Goal: Task Accomplishment & Management: Use online tool/utility

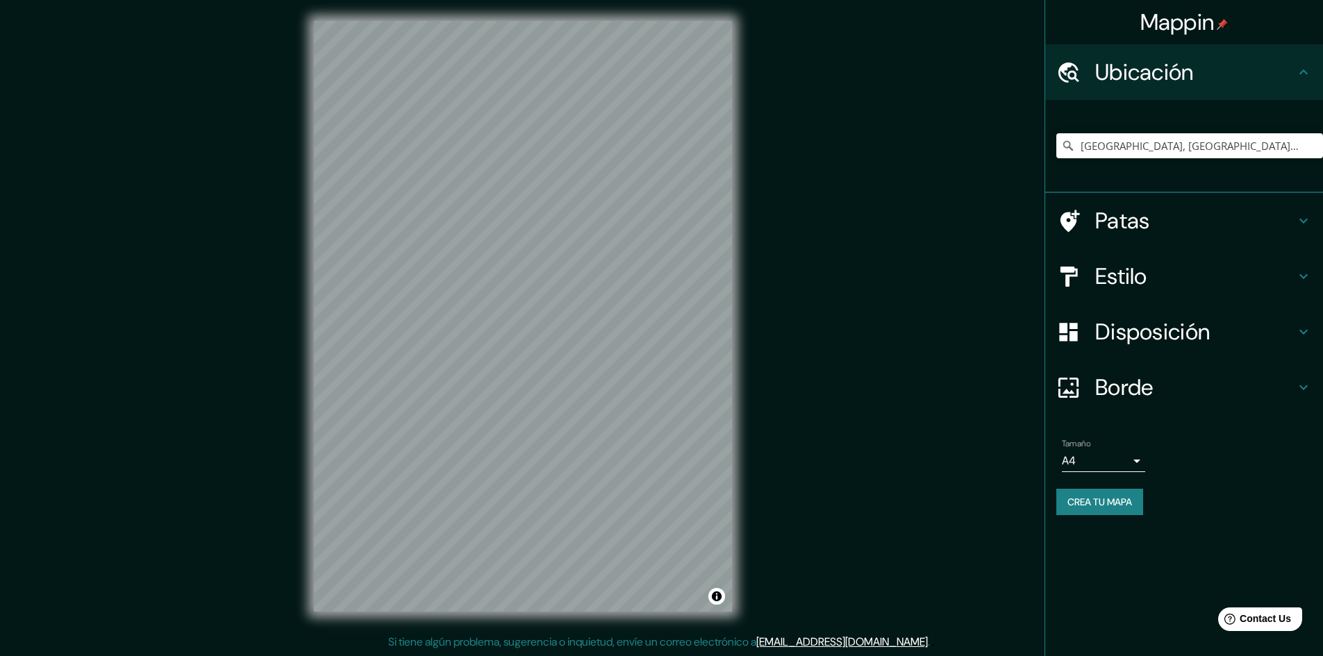
click at [736, 312] on div "© Mapbox © OpenStreetMap Mejorar este mapa" at bounding box center [523, 316] width 462 height 635
click at [1141, 146] on input "[GEOGRAPHIC_DATA], [GEOGRAPHIC_DATA], [GEOGRAPHIC_DATA]" at bounding box center [1189, 145] width 267 height 25
click at [1069, 148] on icon at bounding box center [1068, 146] width 14 height 14
click at [1069, 148] on icon at bounding box center [1068, 146] width 10 height 10
click at [1107, 375] on font "Borde" at bounding box center [1124, 387] width 58 height 29
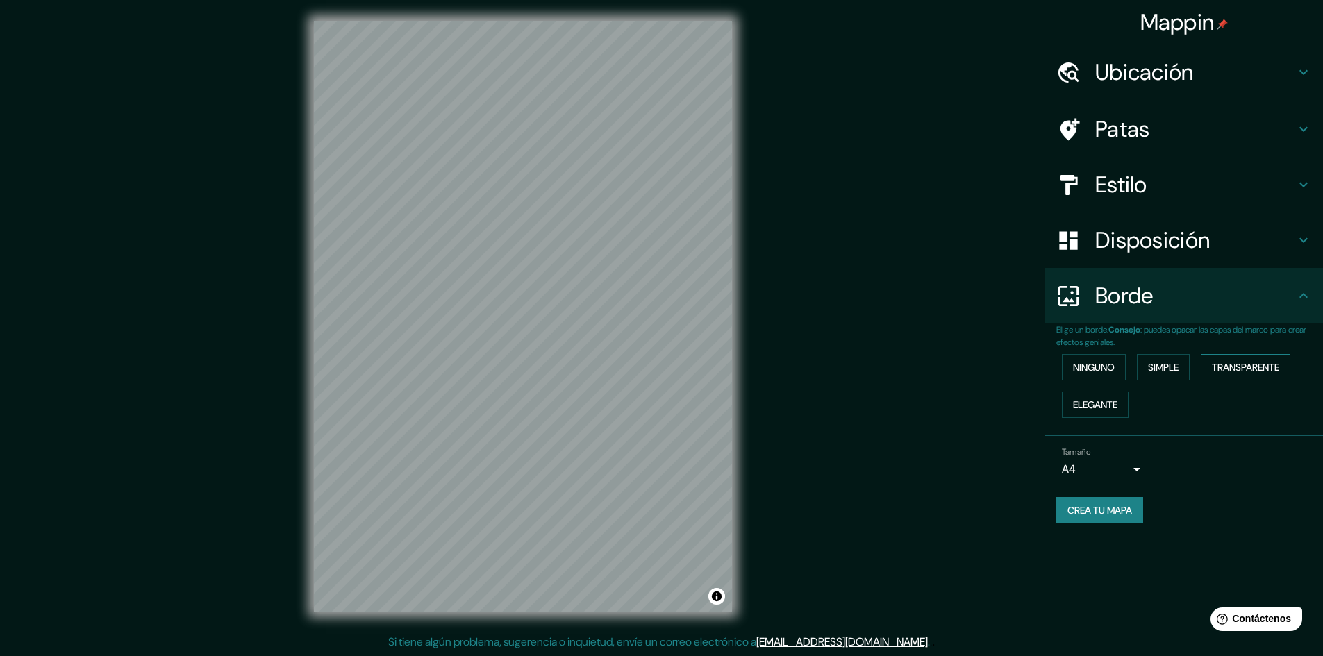
click at [1225, 358] on font "Transparente" at bounding box center [1245, 367] width 67 height 18
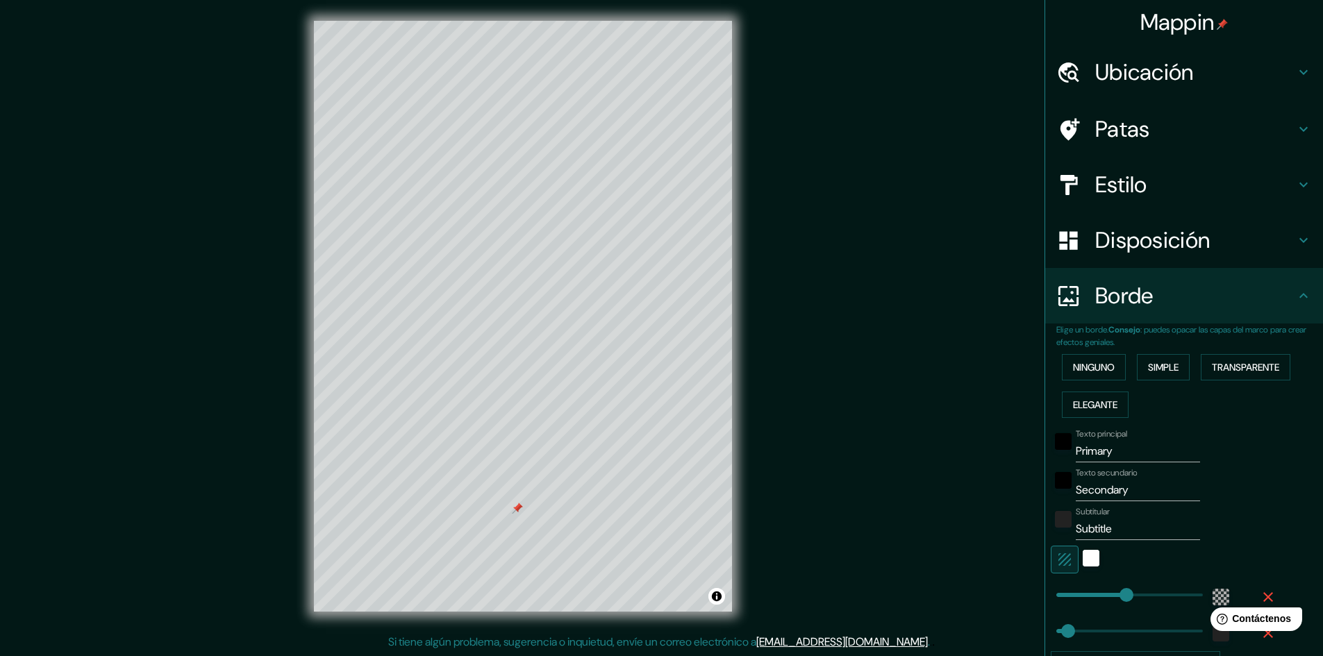
click at [1095, 175] on font "Estilo" at bounding box center [1121, 184] width 52 height 29
type input "289"
type input "48"
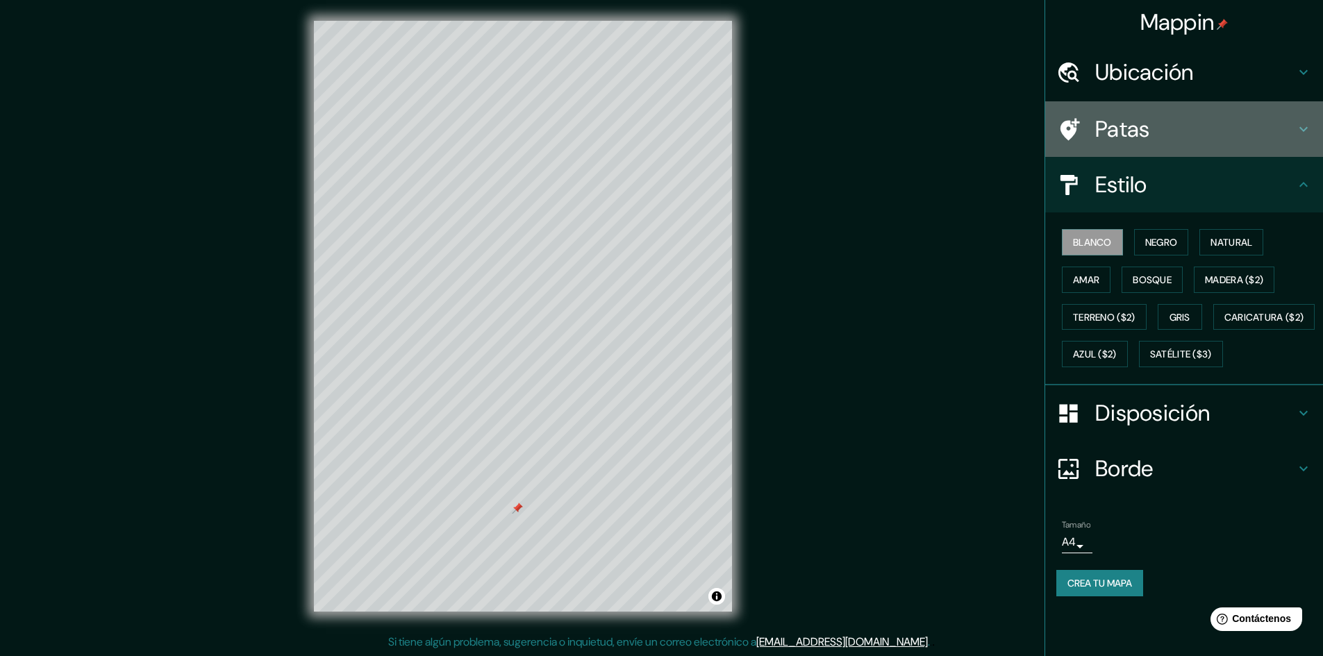
click at [1121, 136] on font "Patas" at bounding box center [1122, 129] width 55 height 29
type input "289"
type input "48"
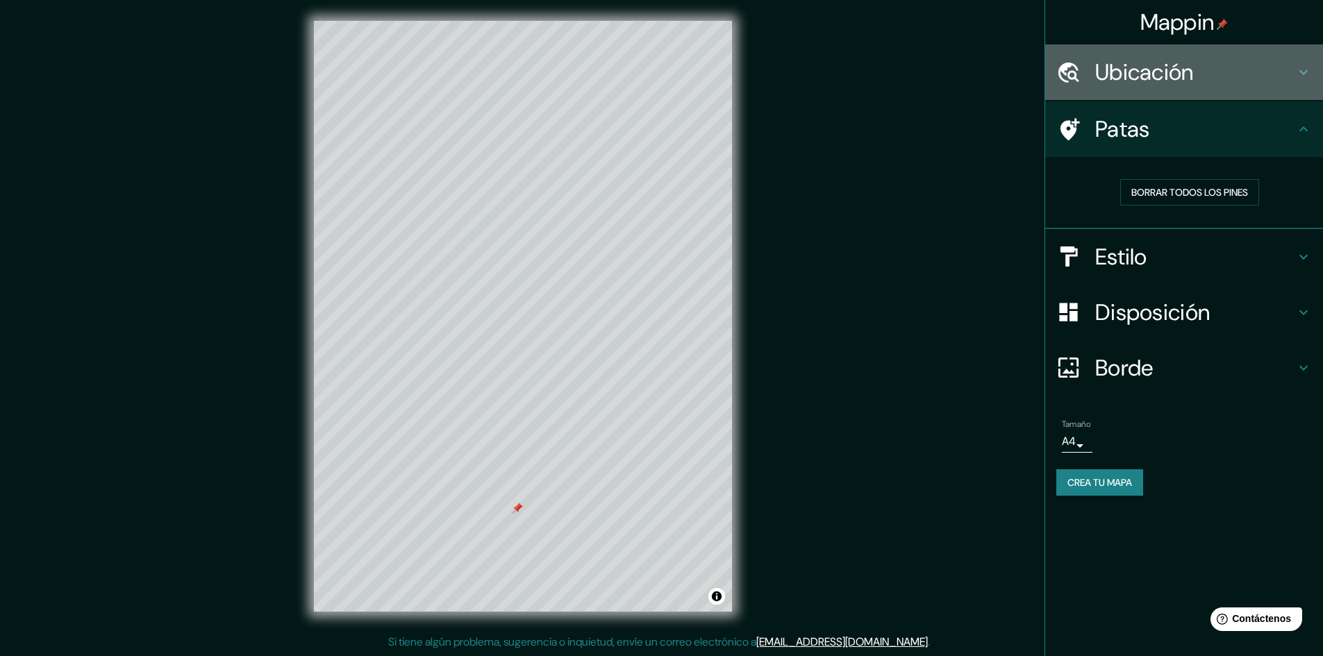
click at [1122, 80] on font "Ubicación" at bounding box center [1144, 72] width 99 height 29
type input "289"
type input "48"
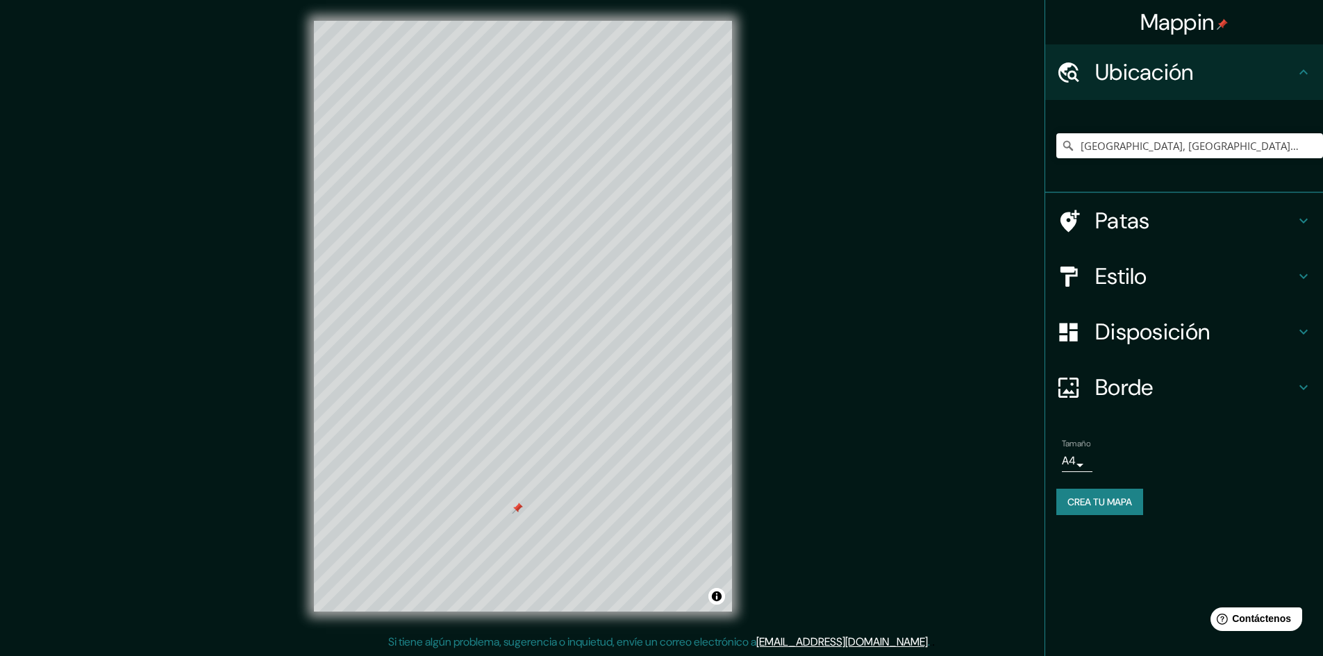
click at [1113, 280] on font "Estilo" at bounding box center [1121, 276] width 52 height 29
type input "289"
type input "48"
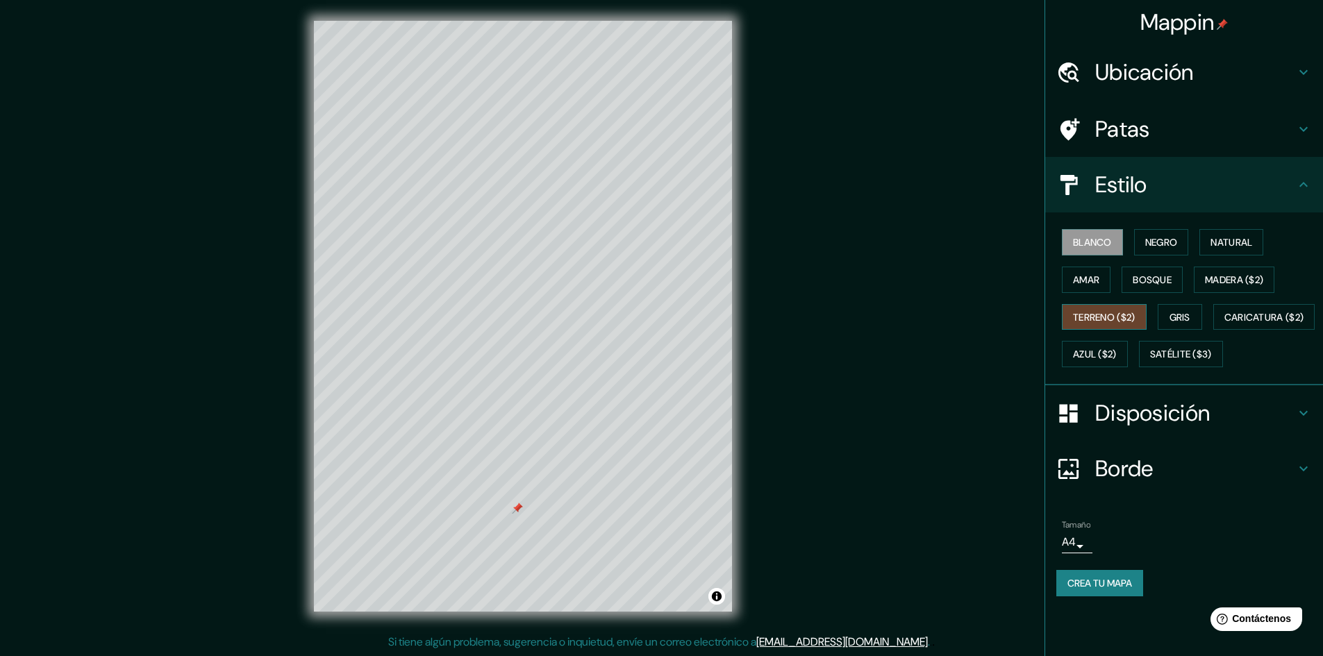
click at [1104, 316] on font "Terreno ($2)" at bounding box center [1104, 317] width 62 height 12
click at [1088, 243] on font "Blanco" at bounding box center [1092, 242] width 39 height 12
click at [1156, 238] on font "Negro" at bounding box center [1161, 242] width 33 height 12
click at [1083, 249] on font "Blanco" at bounding box center [1092, 242] width 39 height 12
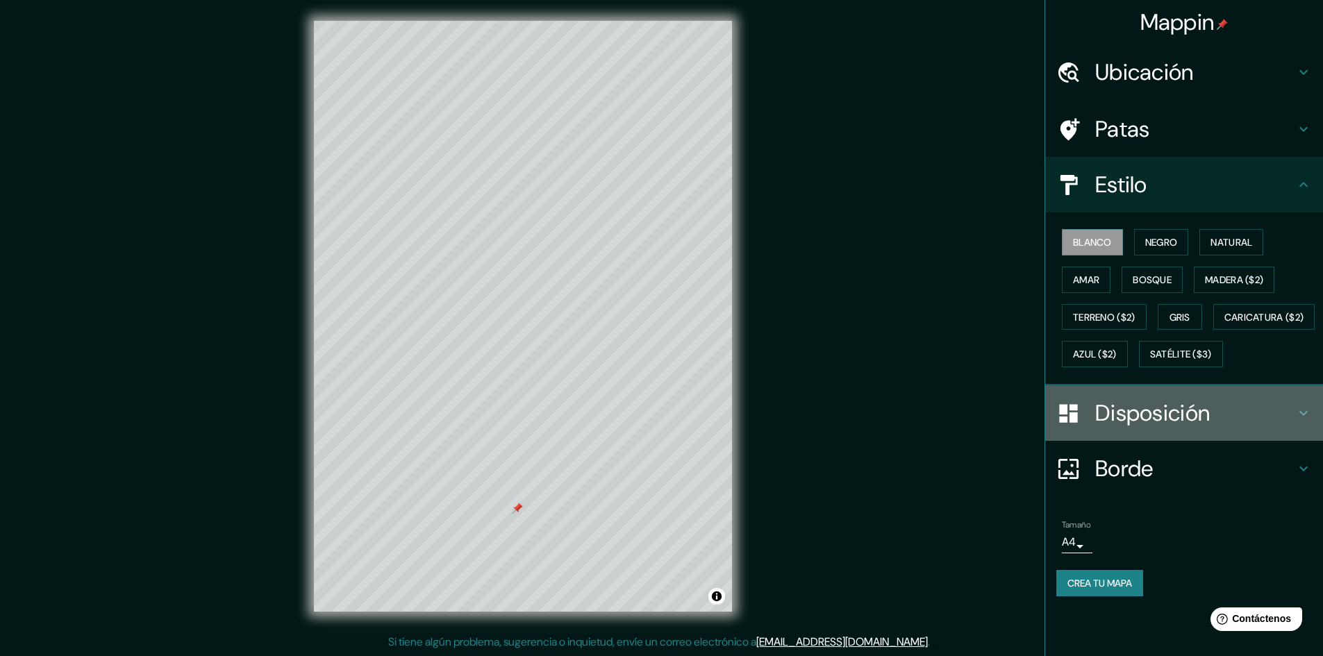
click at [1127, 428] on font "Disposición" at bounding box center [1152, 413] width 115 height 29
type input "289"
type input "48"
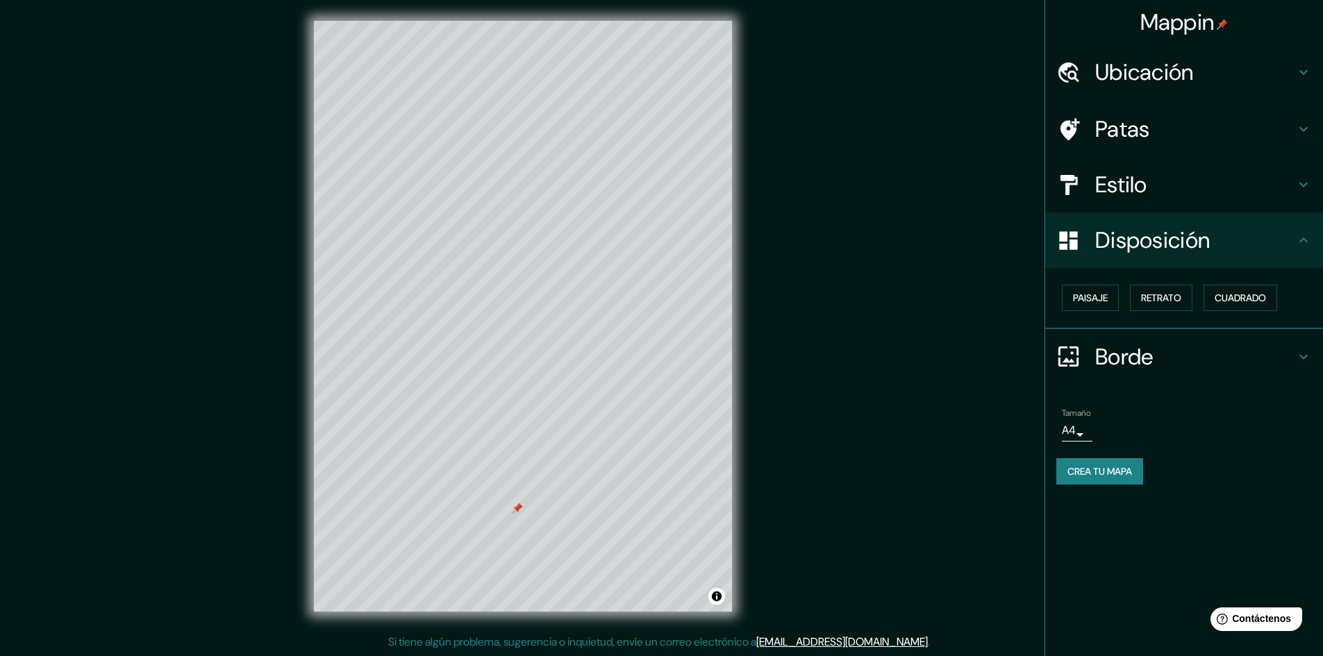
click at [1108, 360] on font "Borde" at bounding box center [1124, 356] width 58 height 29
type input "289"
type input "48"
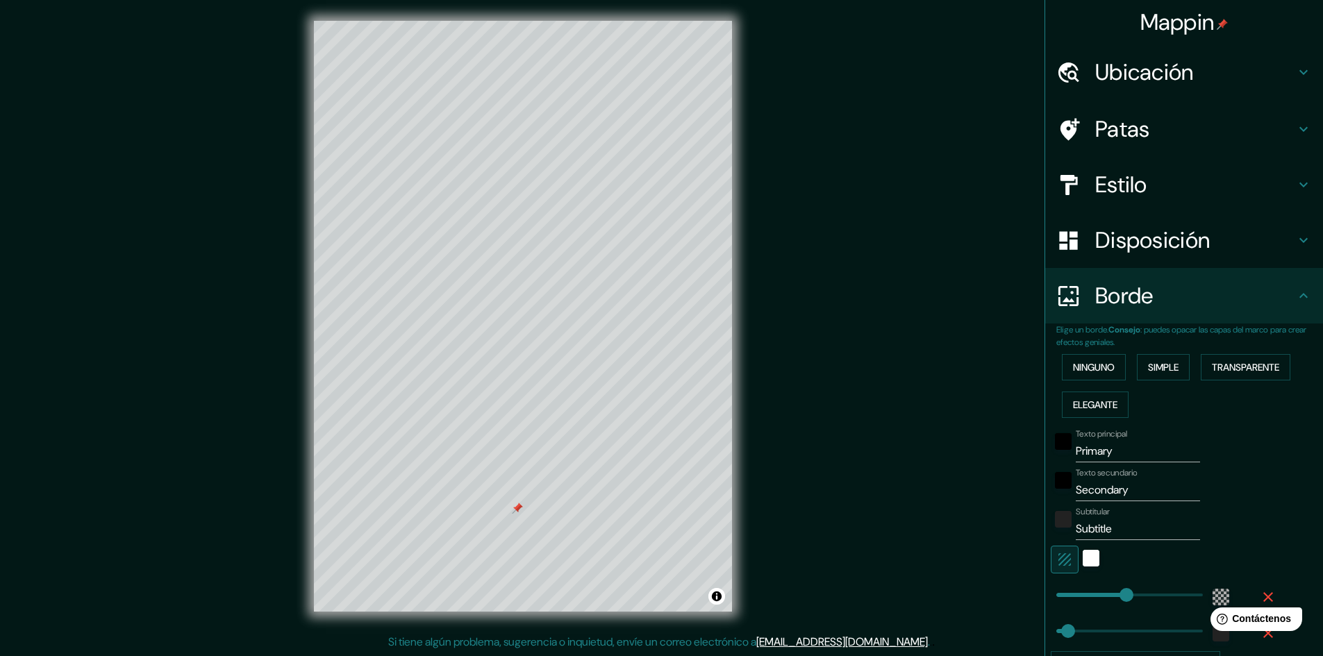
click at [1108, 448] on input "Primary" at bounding box center [1137, 451] width 124 height 22
drag, startPoint x: 1108, startPoint y: 450, endPoint x: 1053, endPoint y: 460, distance: 55.7
click at [1053, 460] on div "Texto principal Primary" at bounding box center [1164, 445] width 228 height 33
type input "C"
type input "289"
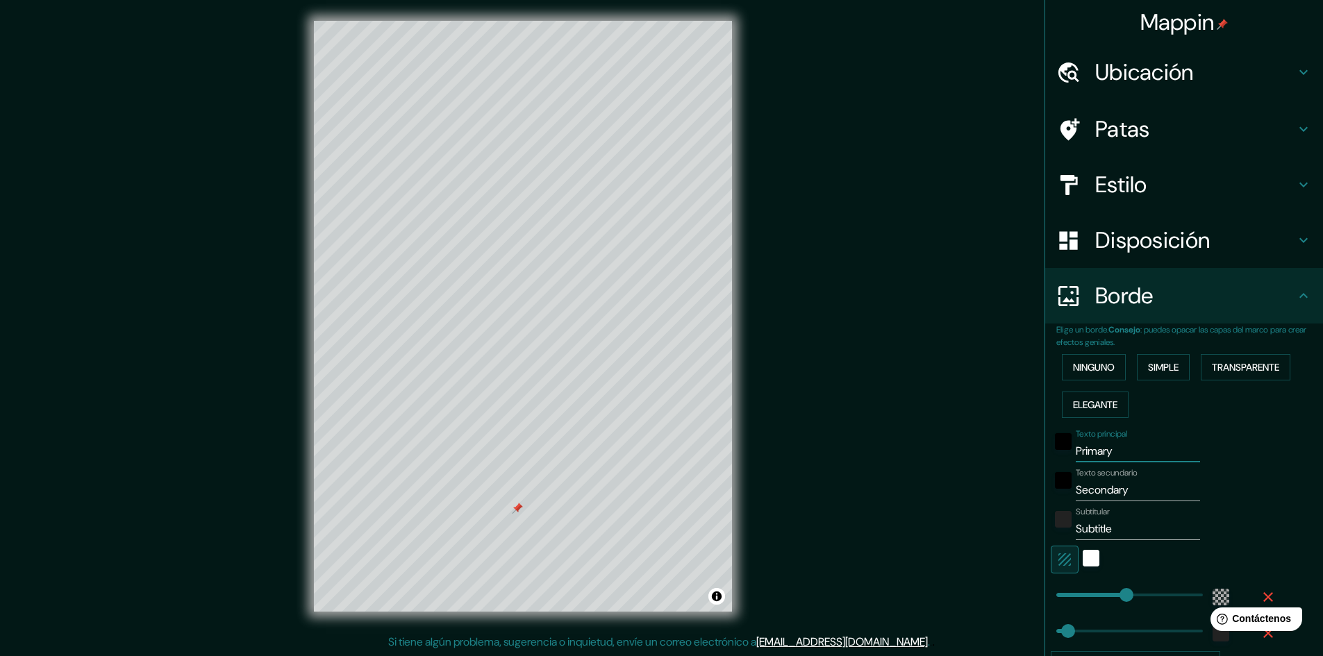
type input "48"
type input "CO"
type input "289"
type input "48"
type input "COM"
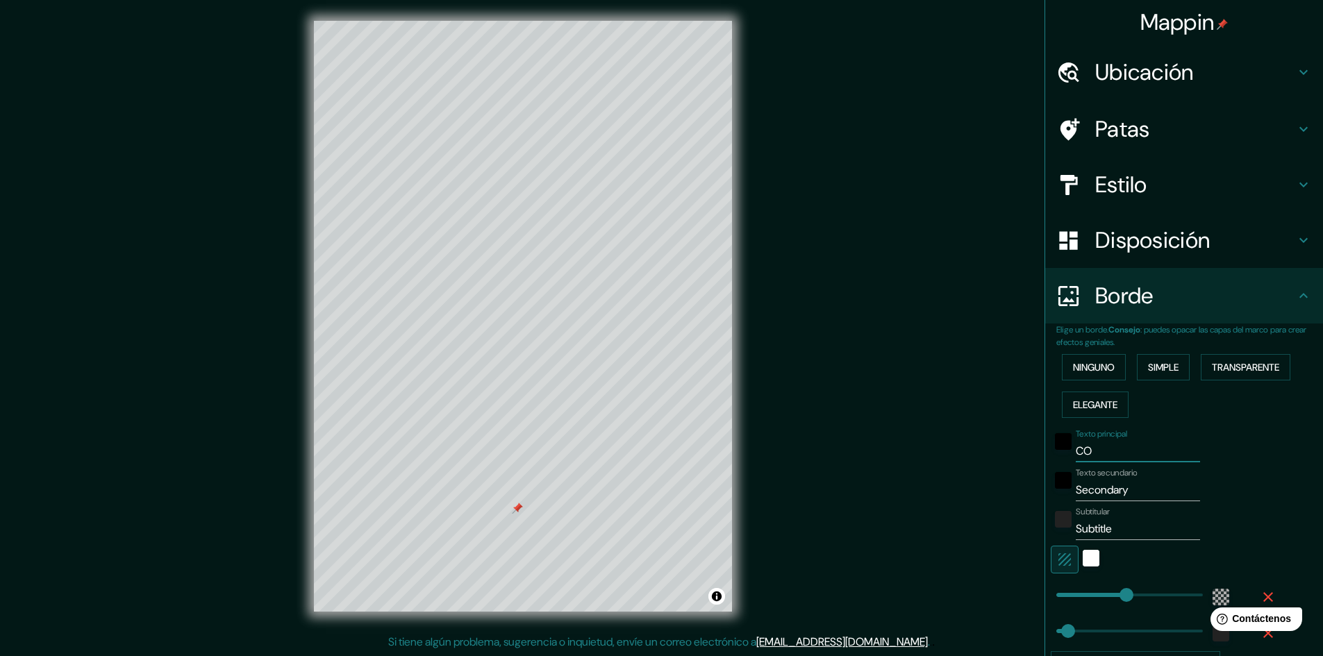
type input "289"
type input "48"
type input "COMP"
type input "289"
type input "48"
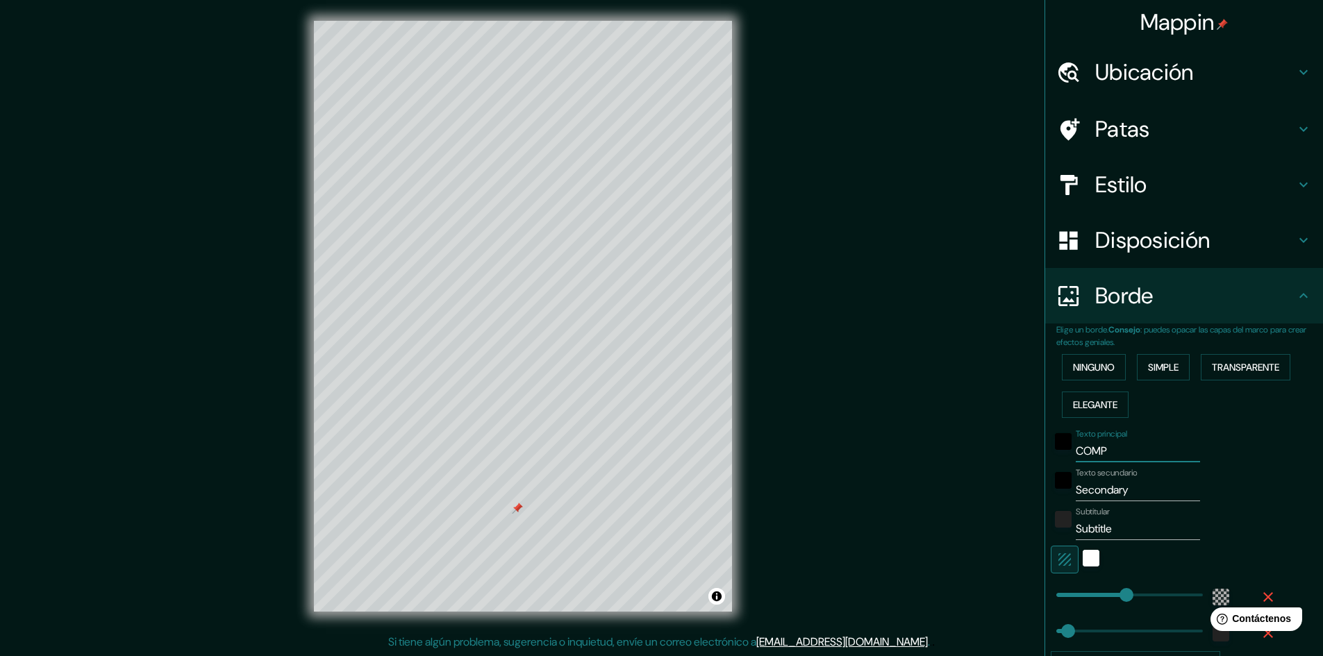
type input "COMPL"
type input "289"
type input "48"
type input "COMPLE"
type input "289"
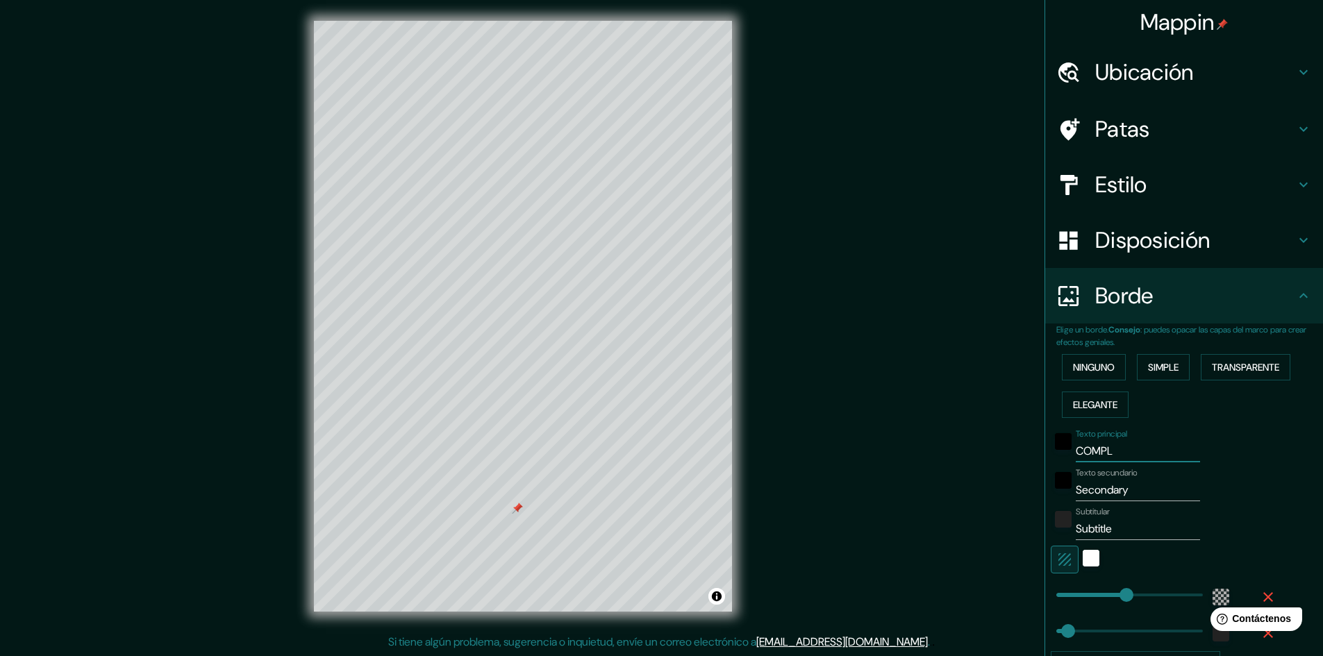
type input "48"
type input "COMPLEJ"
type input "289"
type input "48"
type input "COMPLEJO"
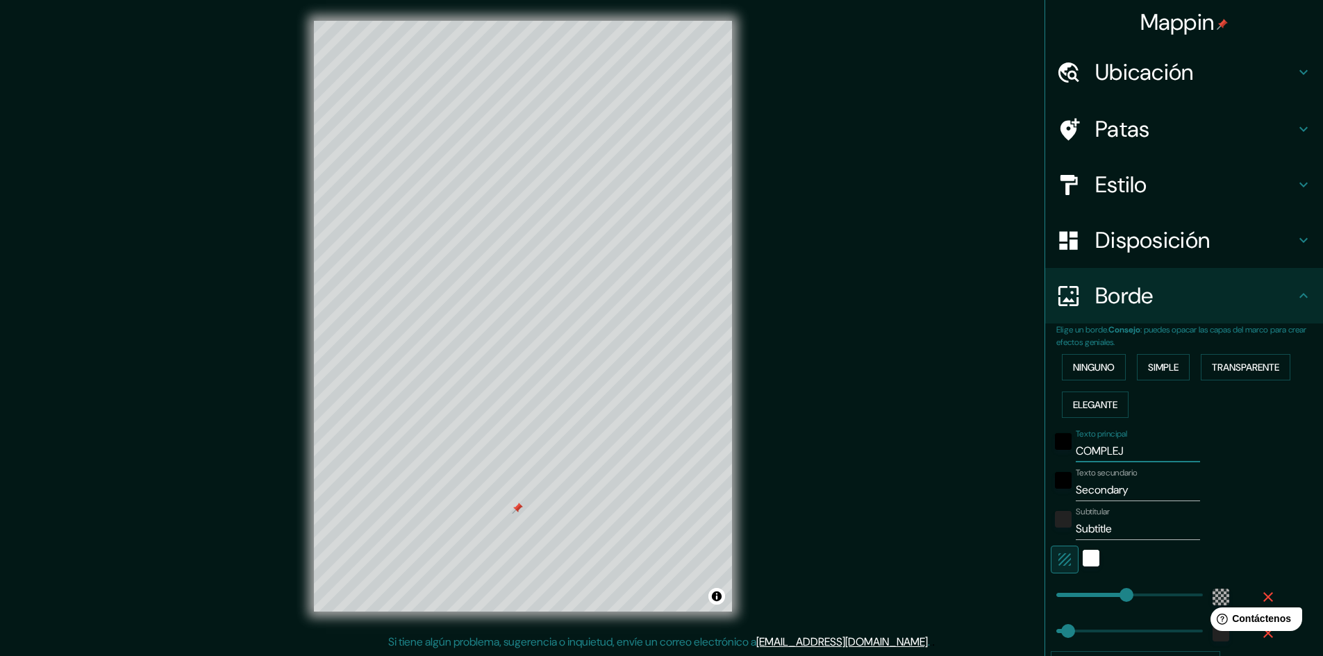
type input "289"
type input "48"
type input "COMPLEJOO"
type input "289"
type input "48"
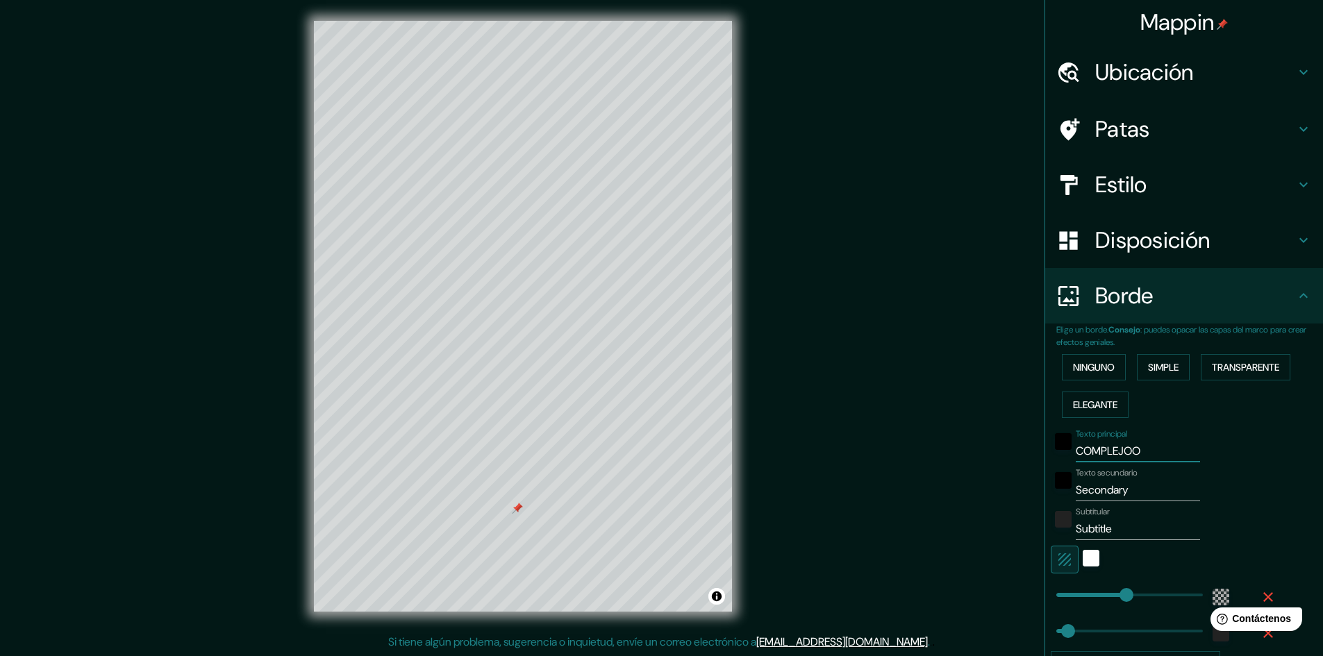
type input "COMPLEJO"
type input "289"
type input "48"
type input "COMPLEJO"
click at [1095, 490] on input "Secondary" at bounding box center [1137, 490] width 124 height 22
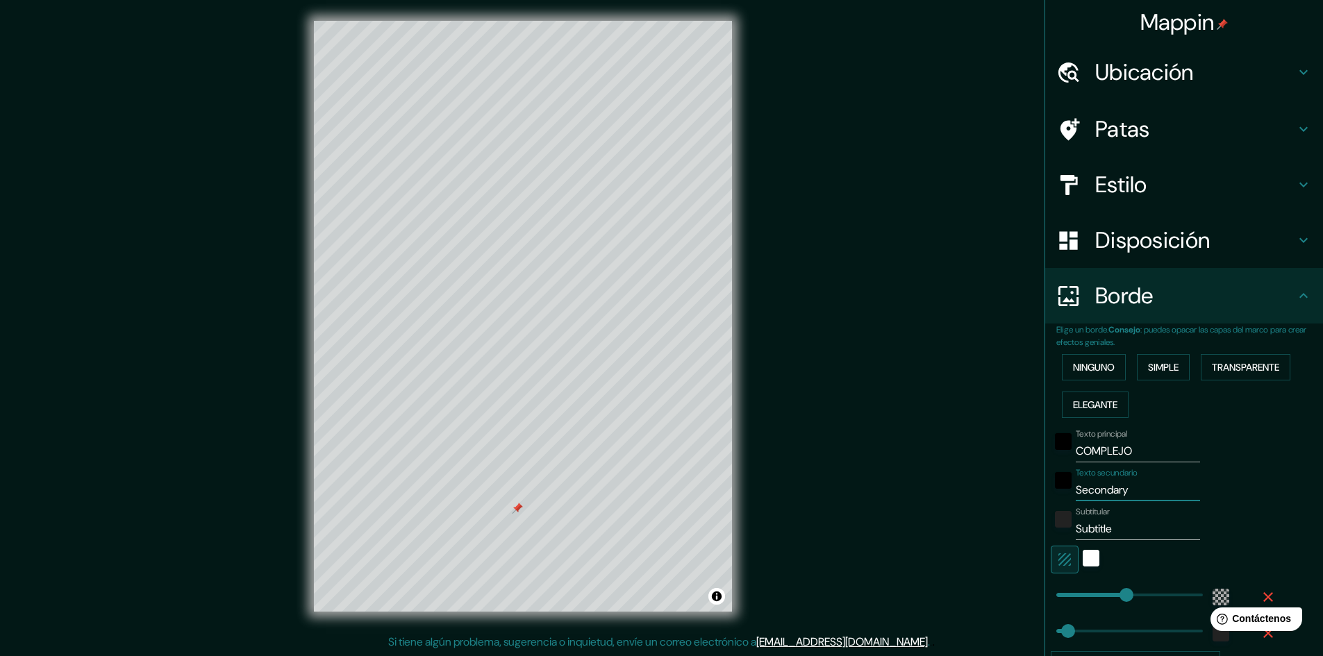
click at [1099, 489] on input "Secondary" at bounding box center [1137, 490] width 124 height 22
type input "a"
type input "289"
type input "48"
type input "aU"
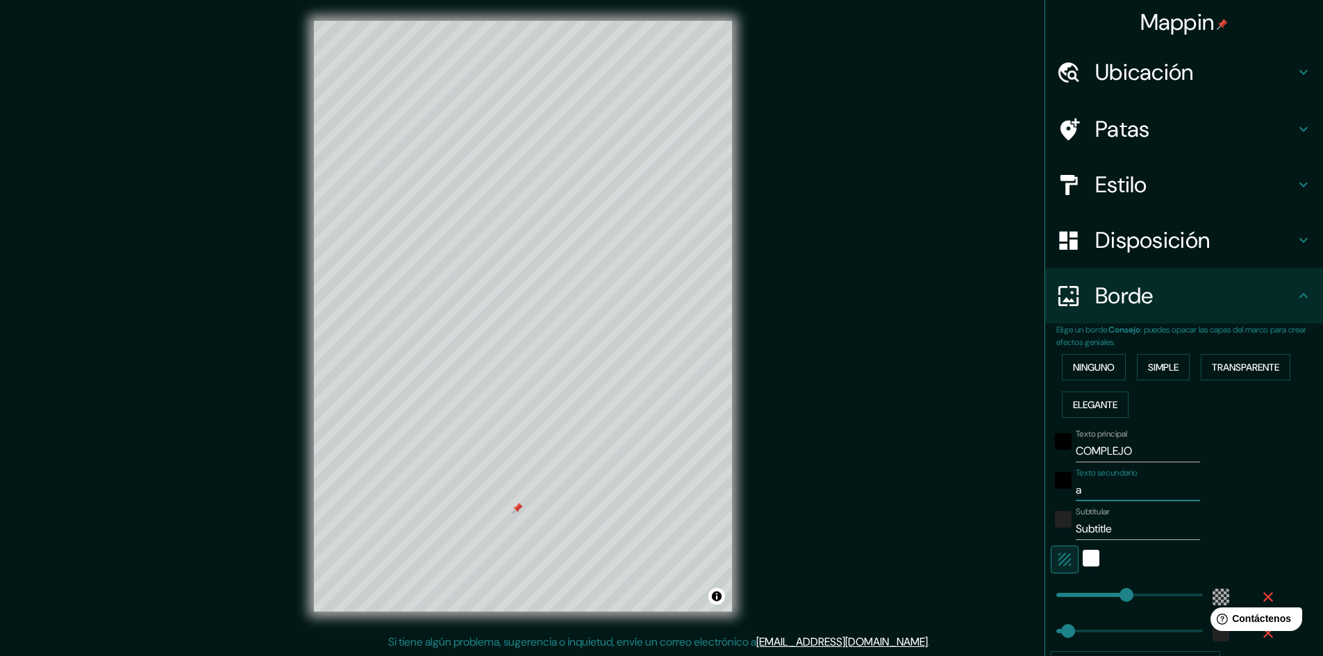
type input "289"
type input "48"
type input "aUT"
type input "289"
type input "48"
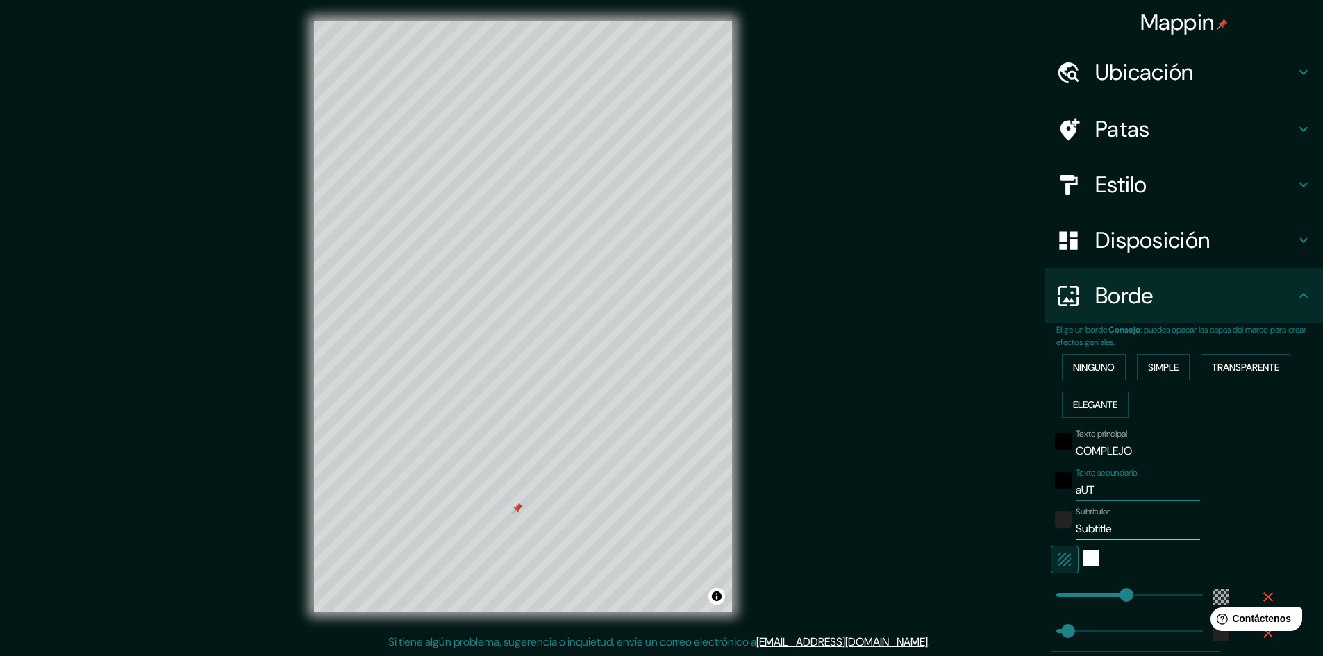
type input "aUTO"
type input "289"
type input "48"
type input "aUTOM"
type input "289"
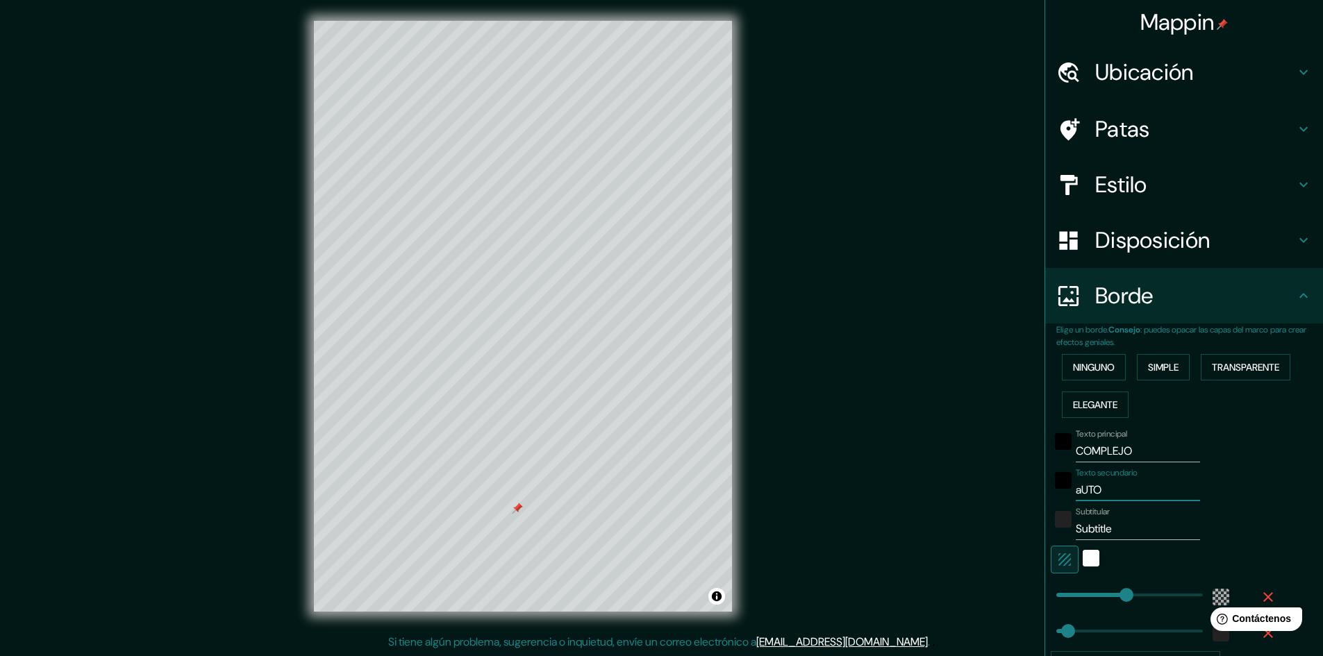
type input "48"
type input "aUTOMO"
type input "289"
type input "48"
type input "aUTOMOV"
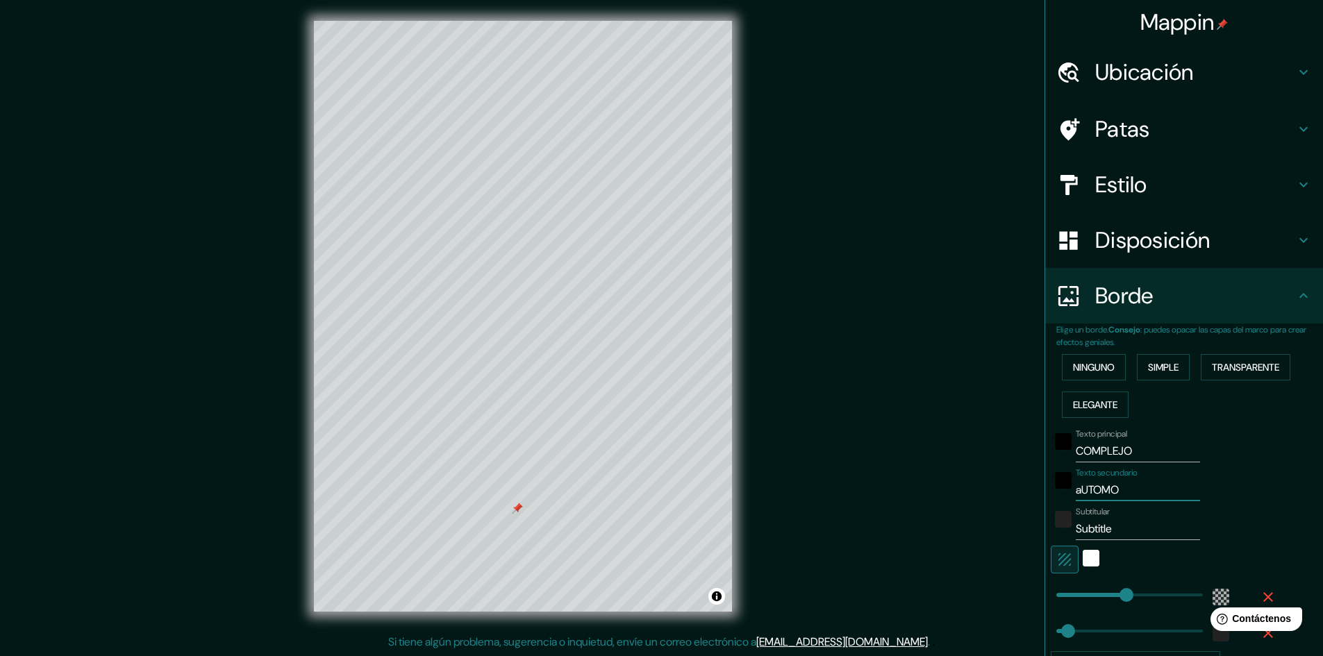
type input "289"
type input "48"
type input "aUTOMOVI"
type input "289"
type input "48"
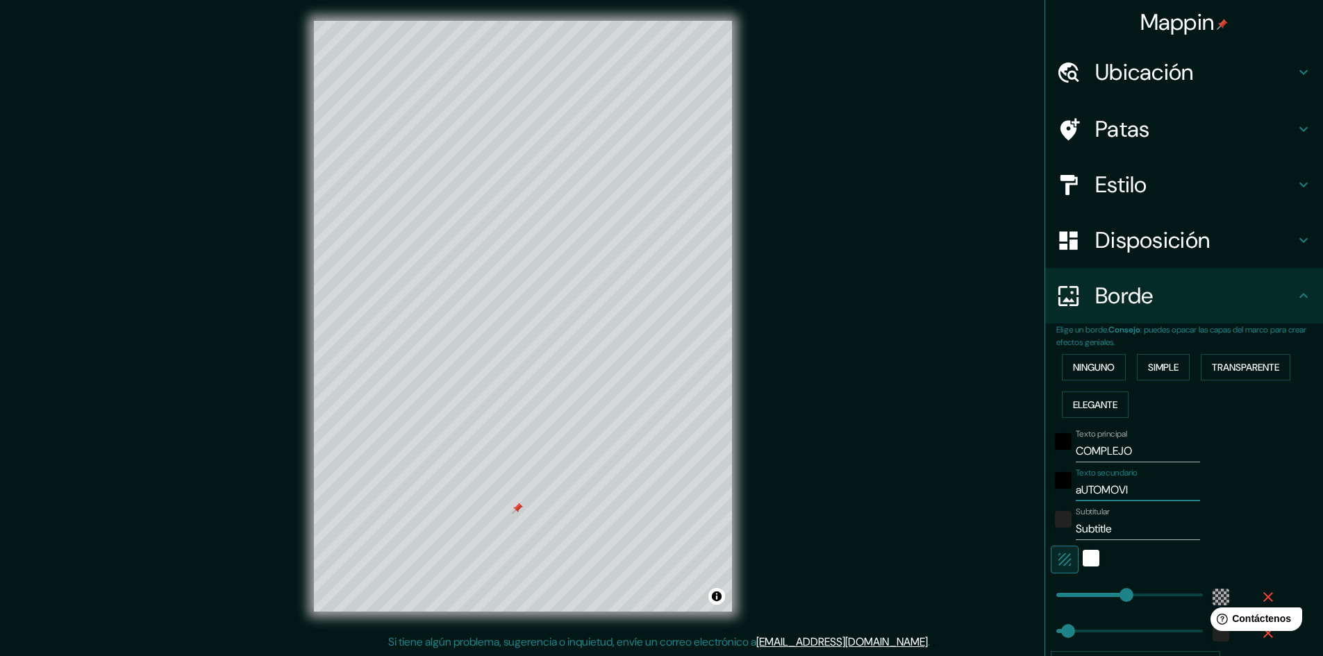
type input "aUTOMOVIL"
type input "289"
type input "48"
type input "aUTOMOVILI"
type input "289"
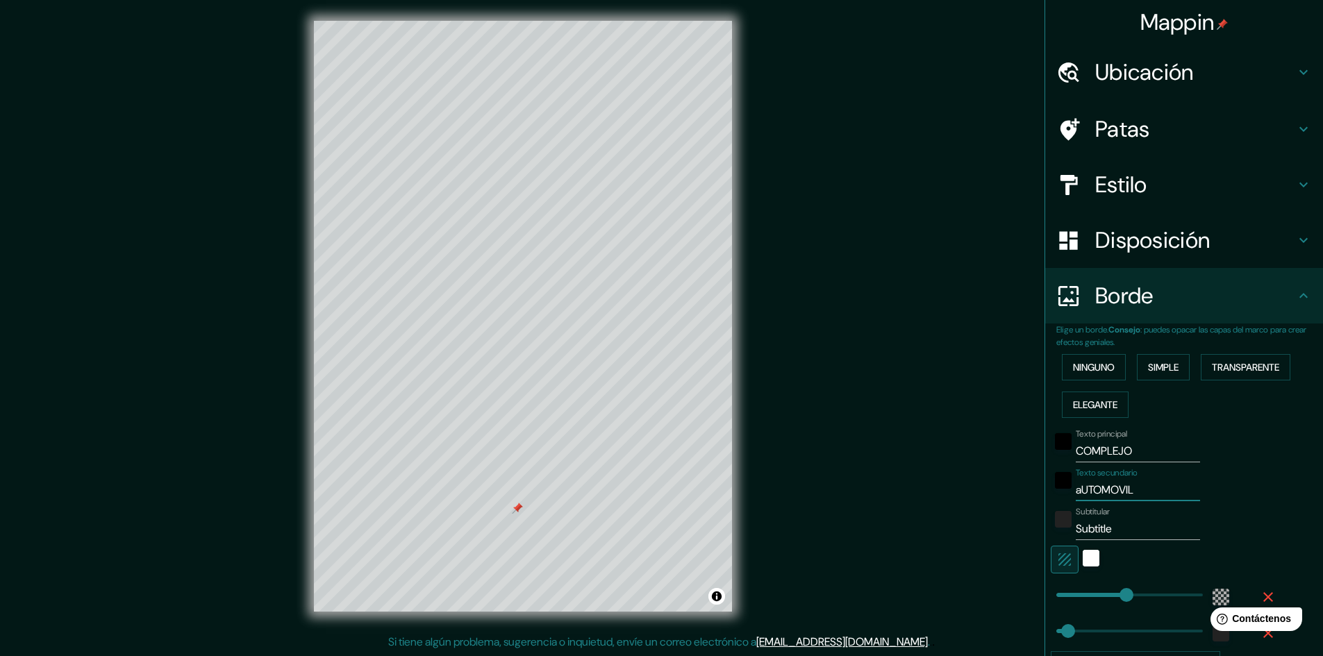
type input "48"
type input "aUTOMOVIL"
type input "289"
type input "48"
type input "aUTOMOVILÍ"
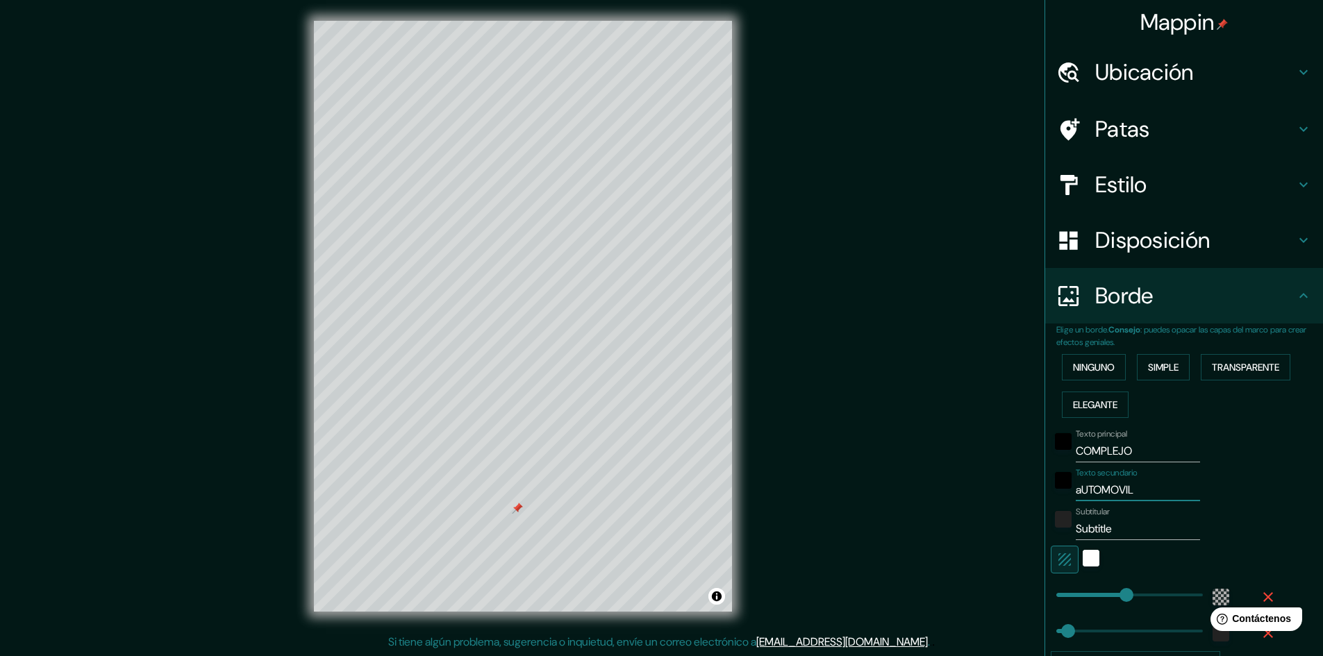
type input "289"
type input "48"
type input "aUTOMOVILÍS"
type input "289"
type input "48"
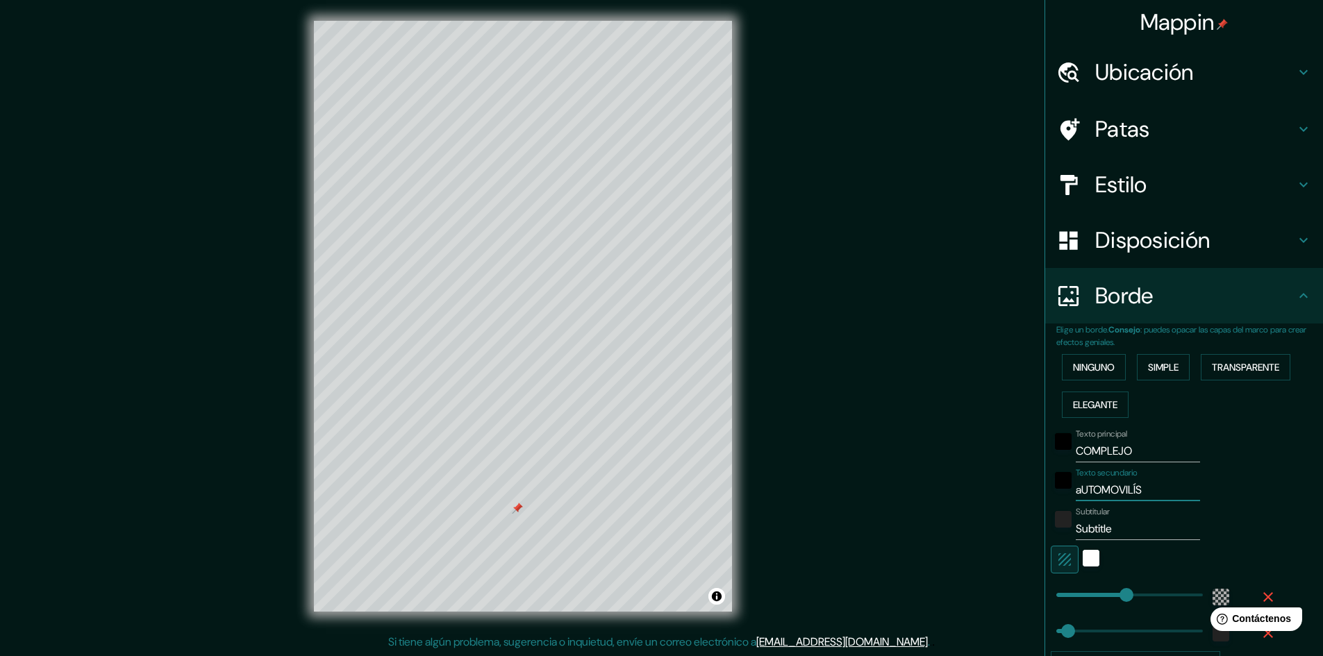
type input "aUTOMOVILÍST"
type input "289"
type input "48"
type input "aUTOMOVILÍSTI"
type input "289"
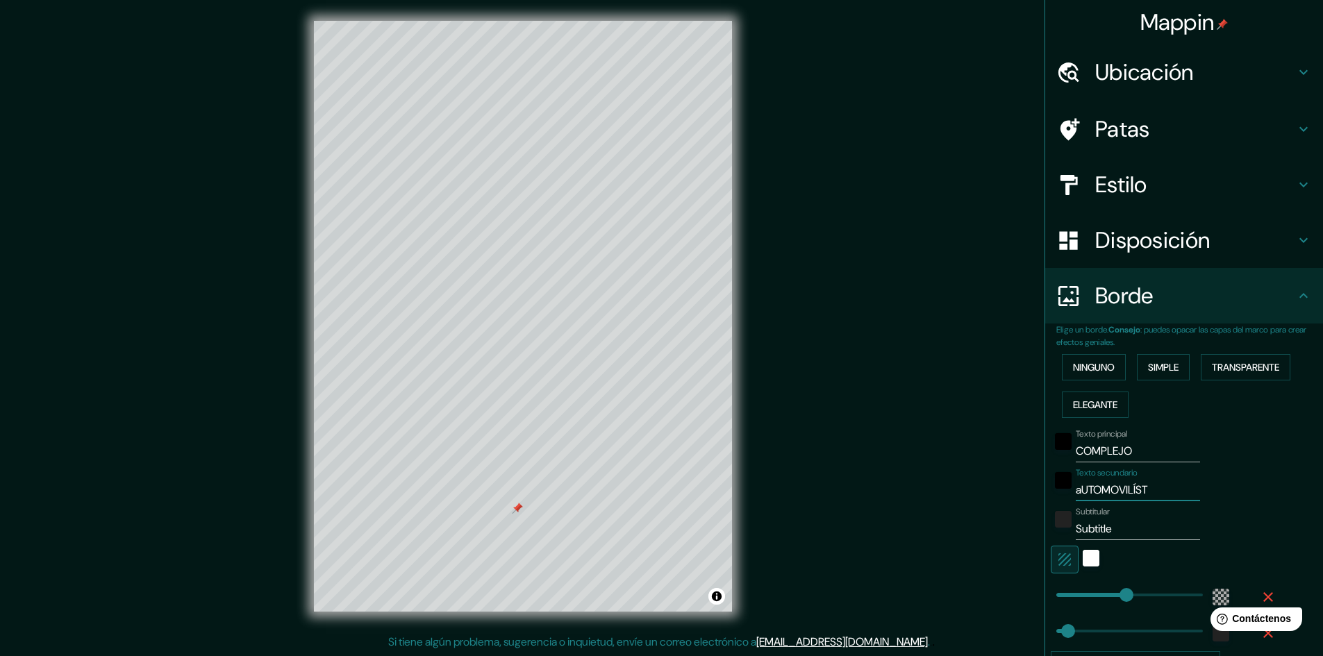
type input "48"
type input "aUTOMOVILÍSTIC"
type input "289"
type input "48"
type input "aUTOMOVILÍSTICO"
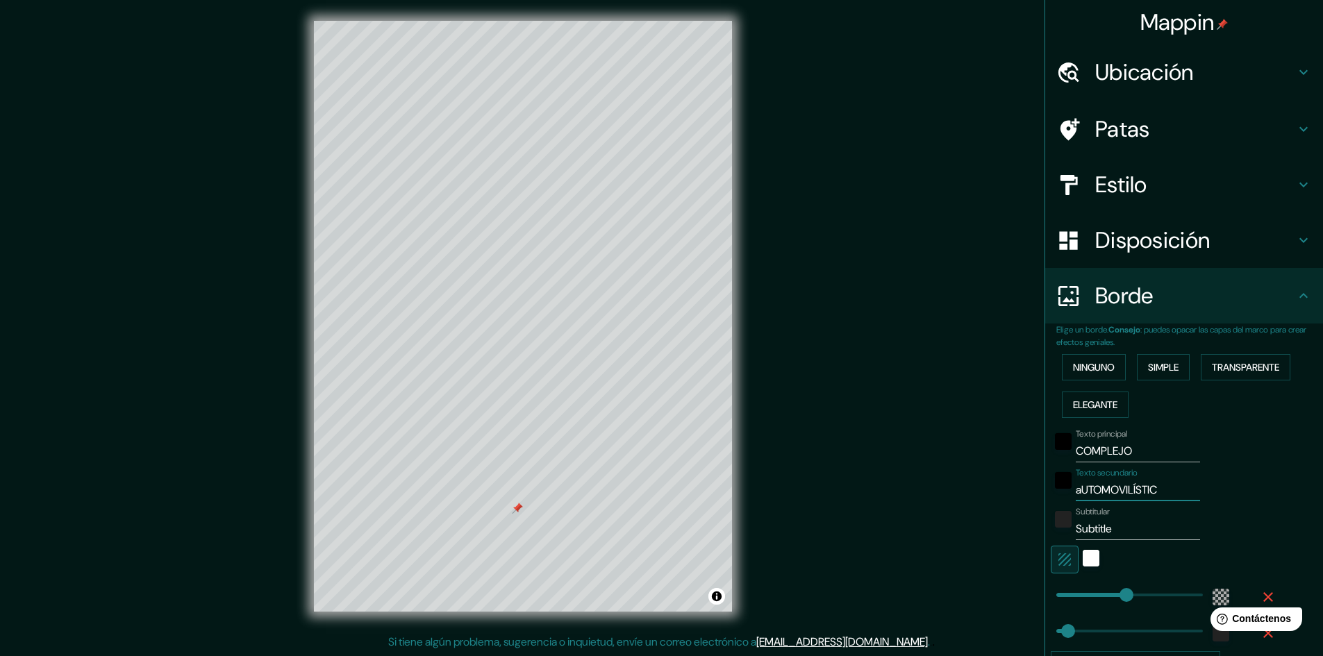
type input "289"
type input "48"
click at [1075, 492] on input "aUTOMOVILÍSTICO" at bounding box center [1137, 490] width 124 height 22
type input "UTOMOVILÍSTICO"
type input "289"
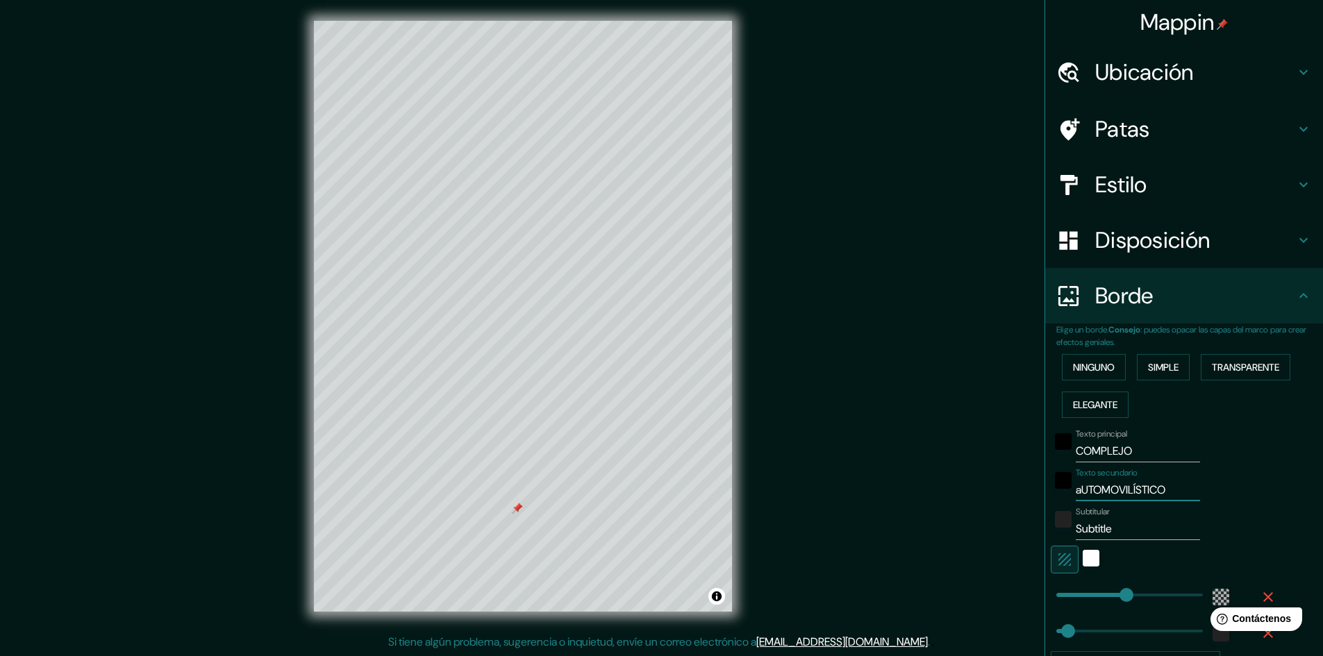
type input "48"
type input "AUTOMOVILÍSTICO"
type input "289"
type input "48"
type input "AUTOMOVILÍSTICO"
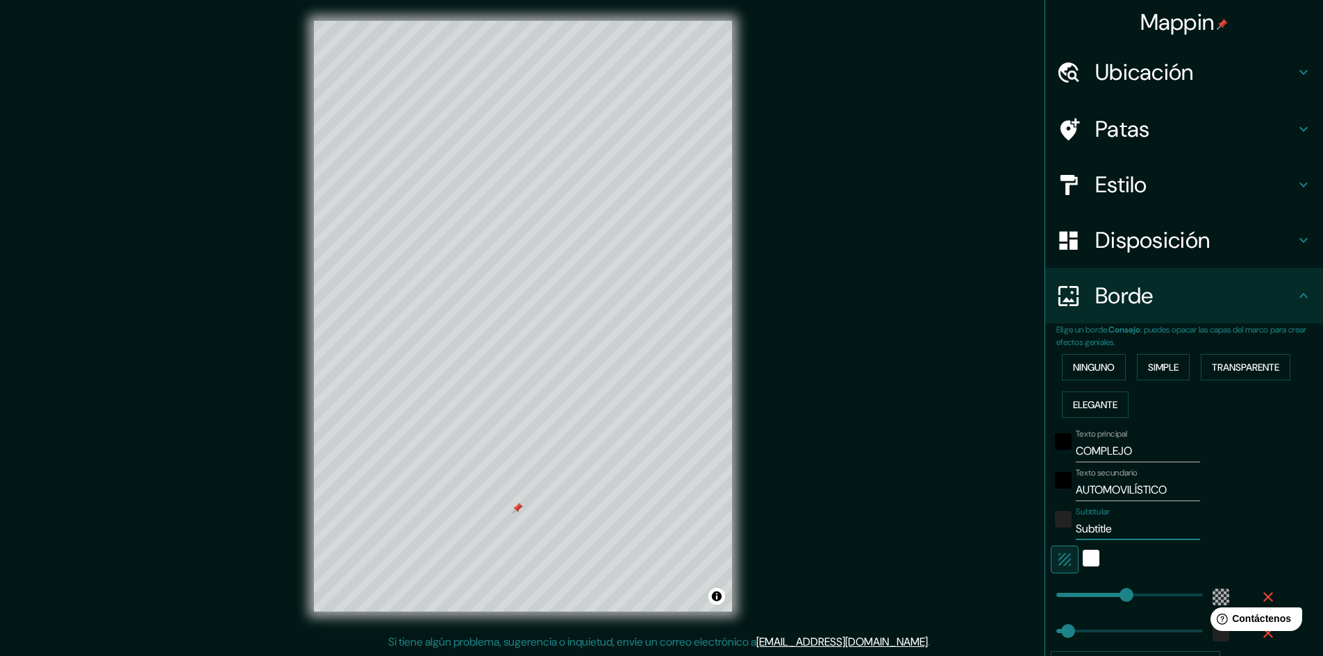
click at [1112, 528] on input "Subtitle" at bounding box center [1137, 529] width 124 height 22
drag, startPoint x: 1112, startPoint y: 528, endPoint x: 1068, endPoint y: 533, distance: 44.0
click at [1075, 533] on input "Subtitle" at bounding box center [1137, 529] width 124 height 22
type input "M"
type input "289"
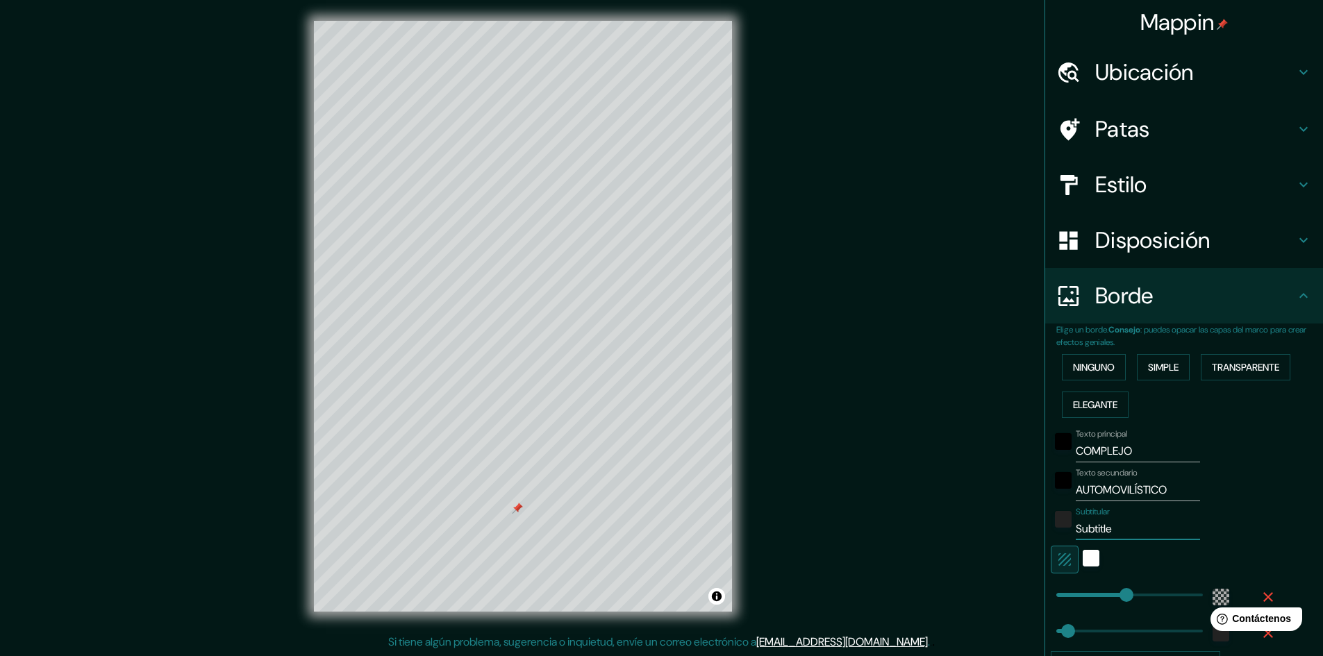
type input "48"
type input "MU"
type input "289"
type input "48"
type input "MUL"
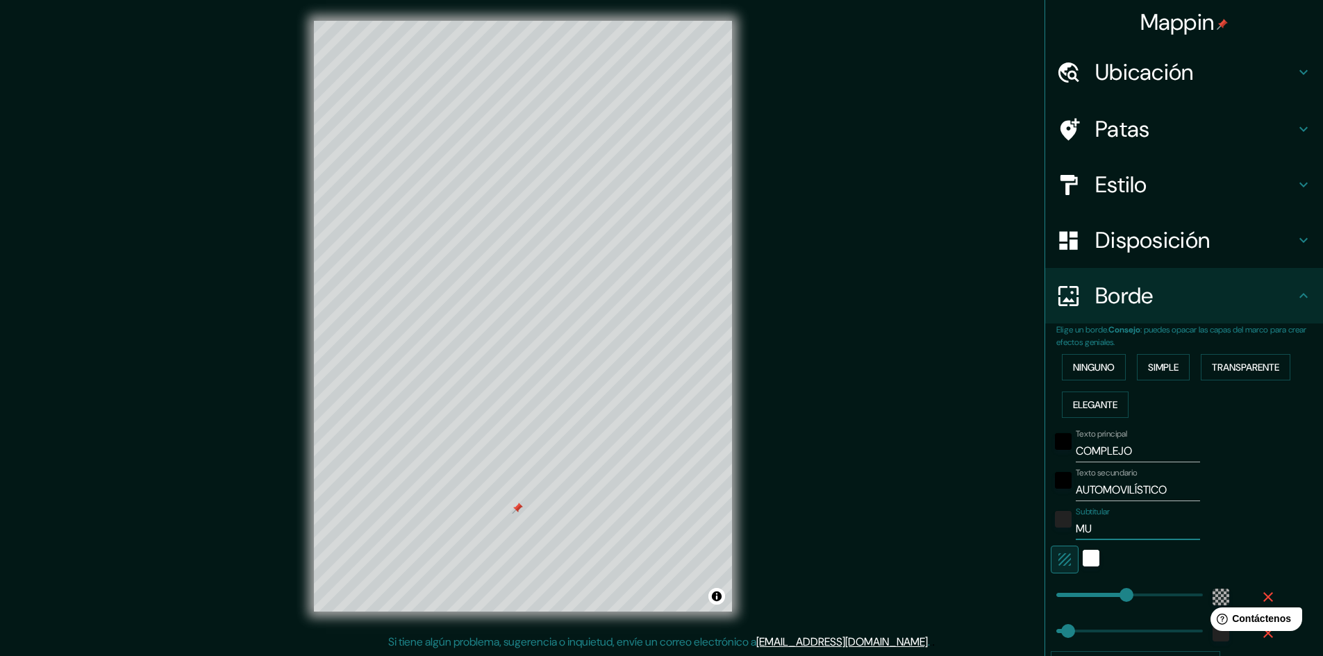
type input "289"
type input "48"
type input "MULT"
type input "289"
type input "48"
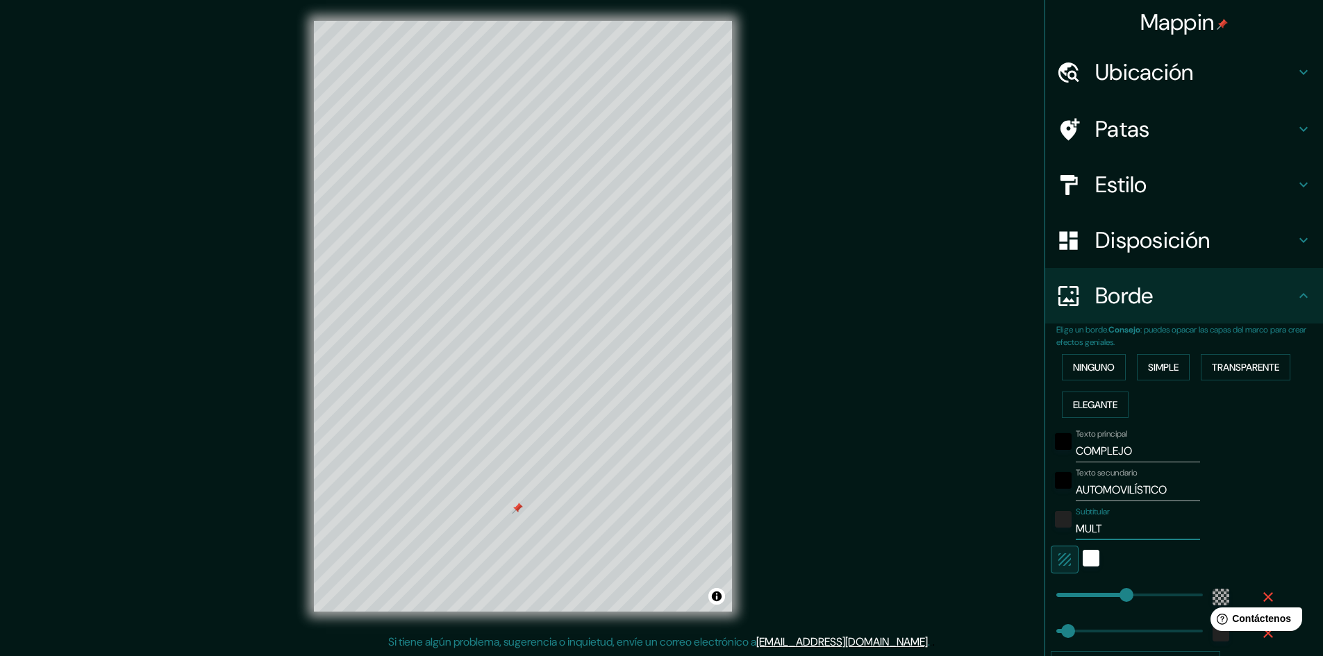
type input "MULTI"
type input "289"
type input "48"
type input "MULTIF"
type input "289"
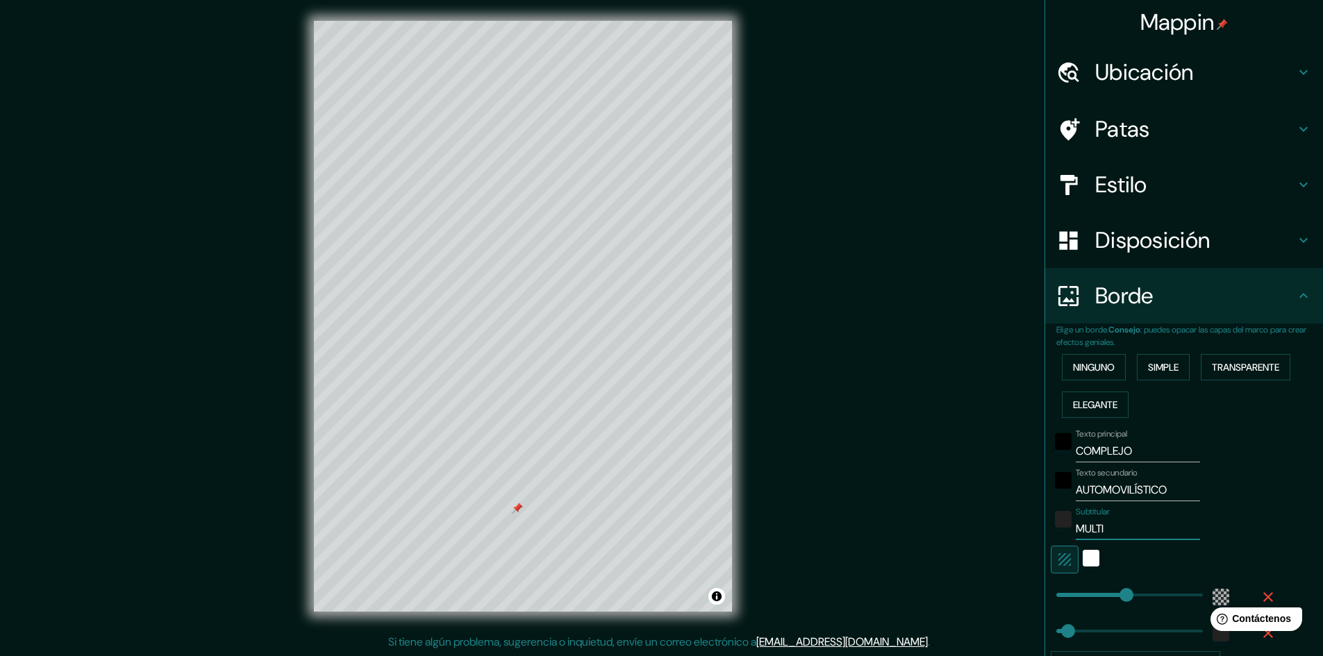
type input "48"
type input "MULTIFU"
type input "289"
type input "48"
type input "MULTIFUN"
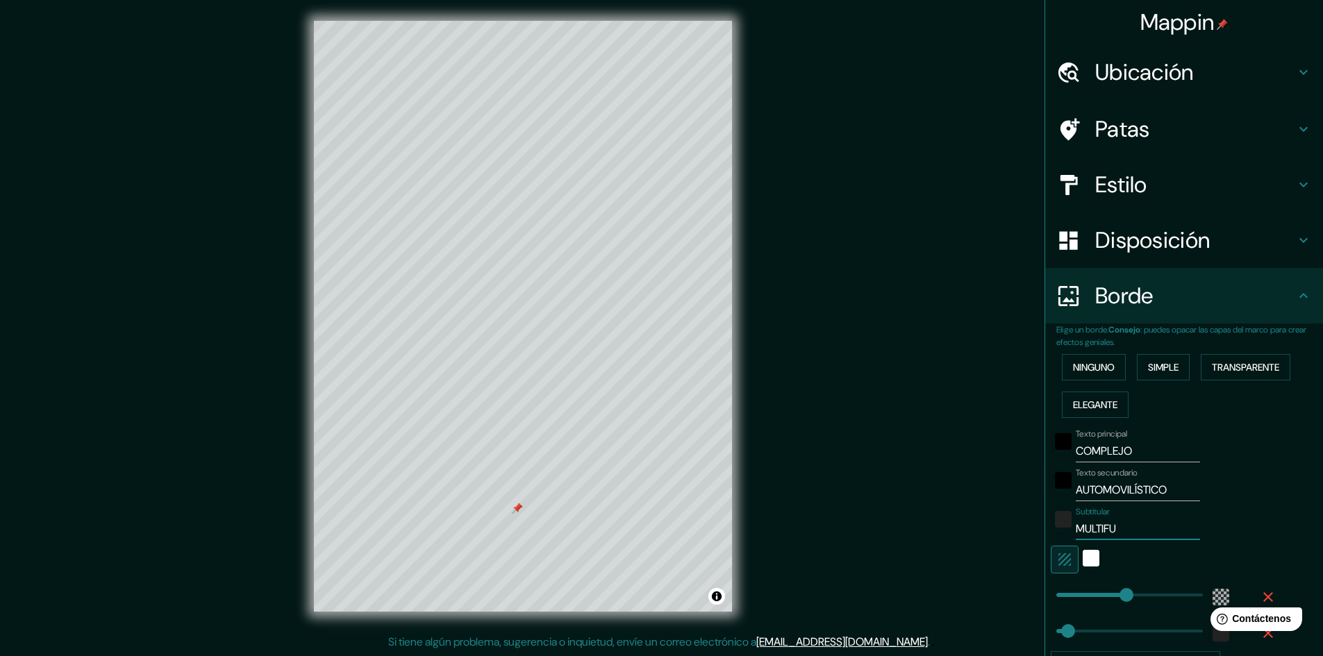
type input "289"
type input "48"
type input "MULTIFUNC"
type input "289"
type input "48"
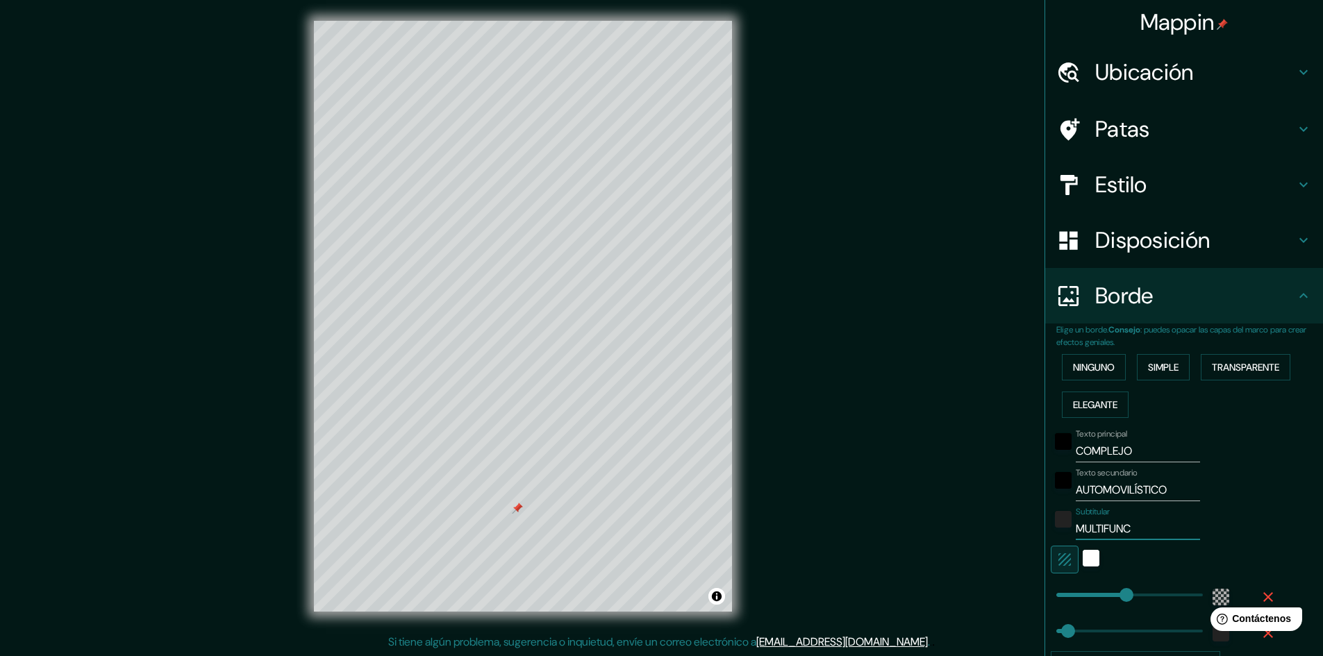
type input "MULTIFUNCI"
type input "289"
type input "48"
type input "MULTIFUNCIO"
type input "289"
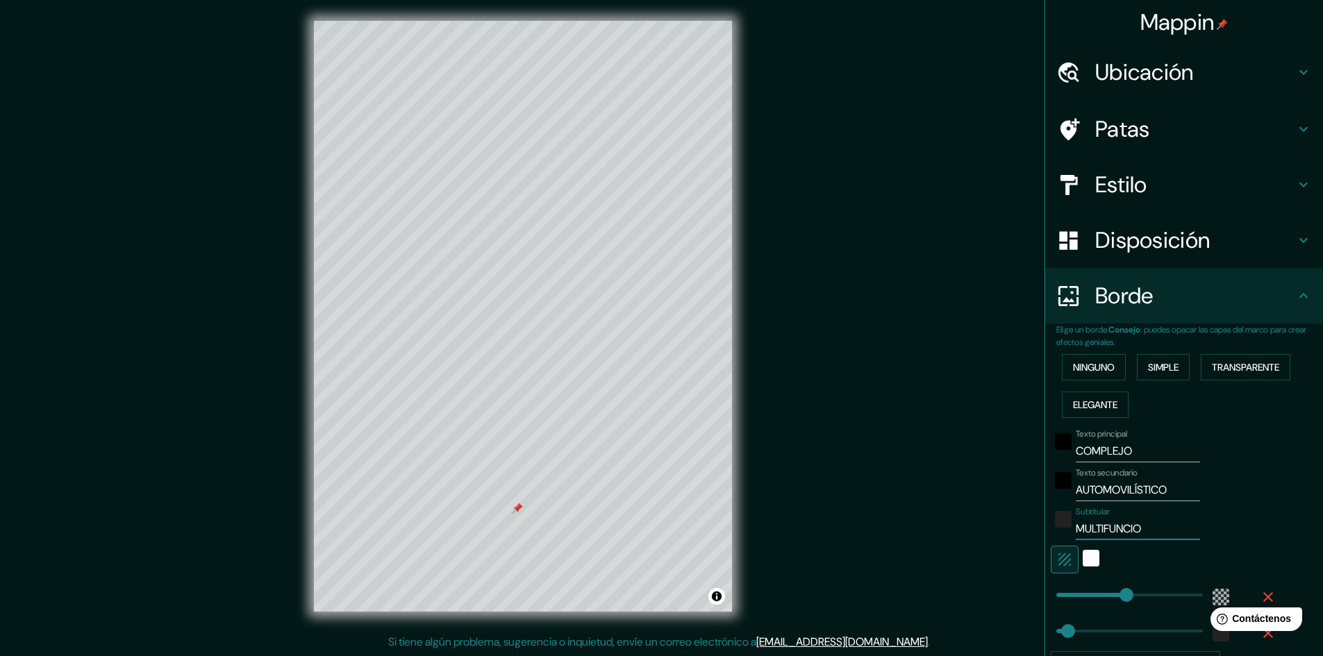
type input "48"
type input "MULTIFUNCION"
type input "289"
type input "48"
type input "MULTIFUNCIONA"
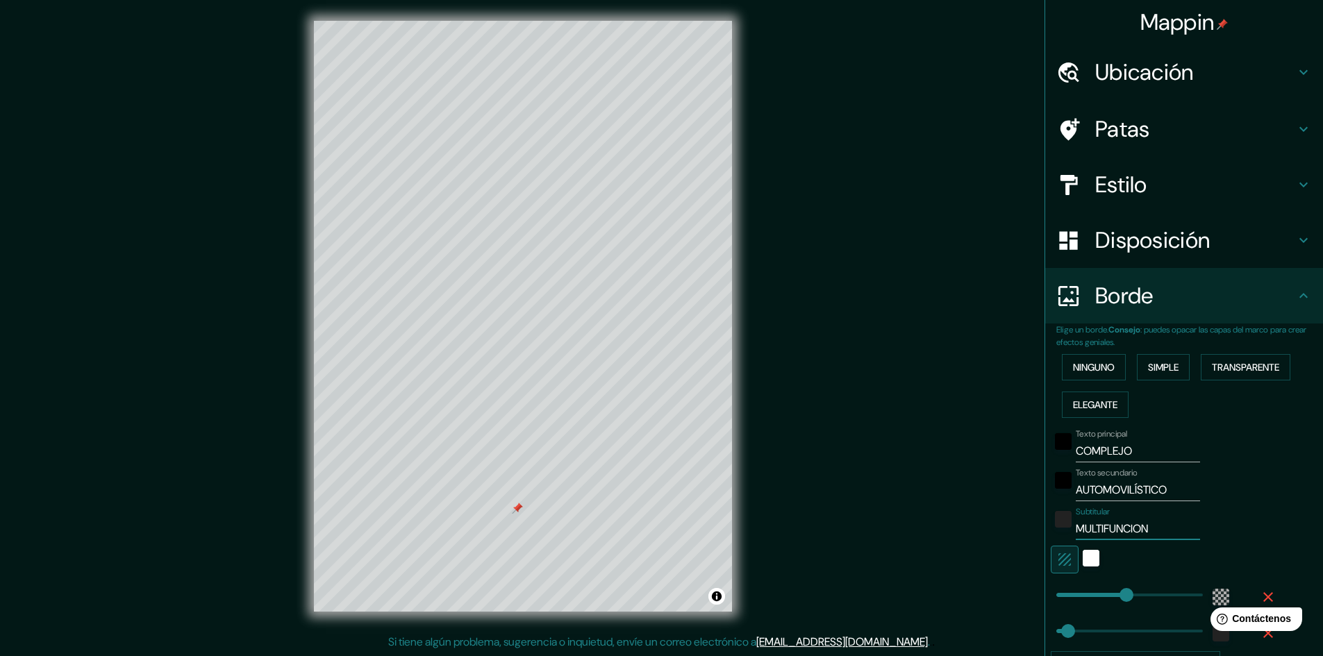
type input "289"
type input "48"
type input "MULTIFUNCIONAL"
type input "289"
type input "48"
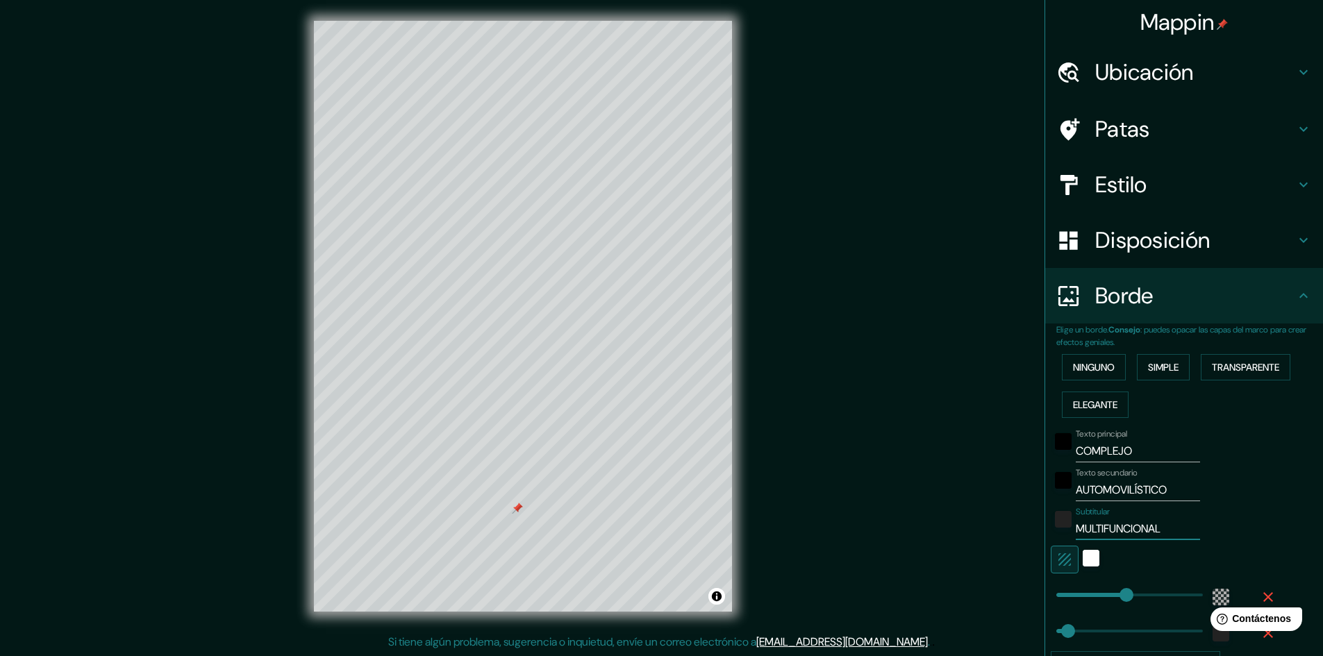
type input "MULTIFUNCIONAL"
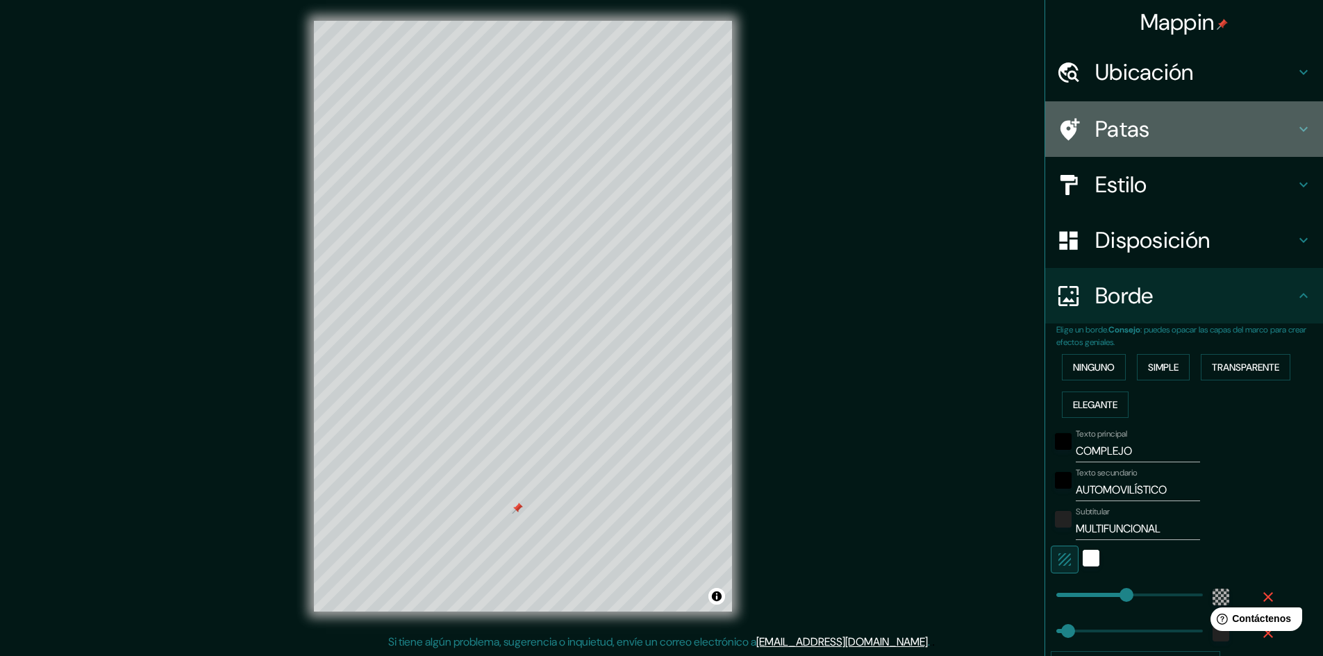
click at [1103, 132] on font "Patas" at bounding box center [1122, 129] width 55 height 29
type input "289"
type input "48"
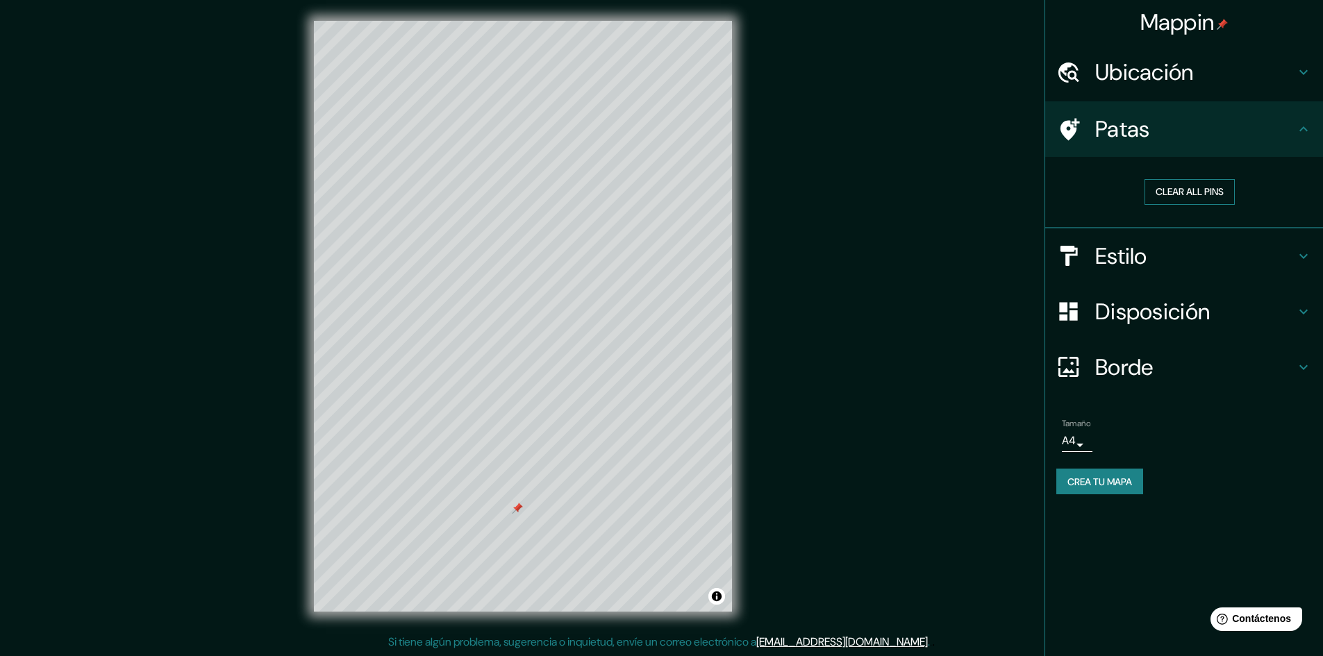
click at [1156, 187] on button "Clear all pins" at bounding box center [1189, 192] width 90 height 26
click at [1126, 483] on font "Crea tu mapa" at bounding box center [1099, 482] width 65 height 12
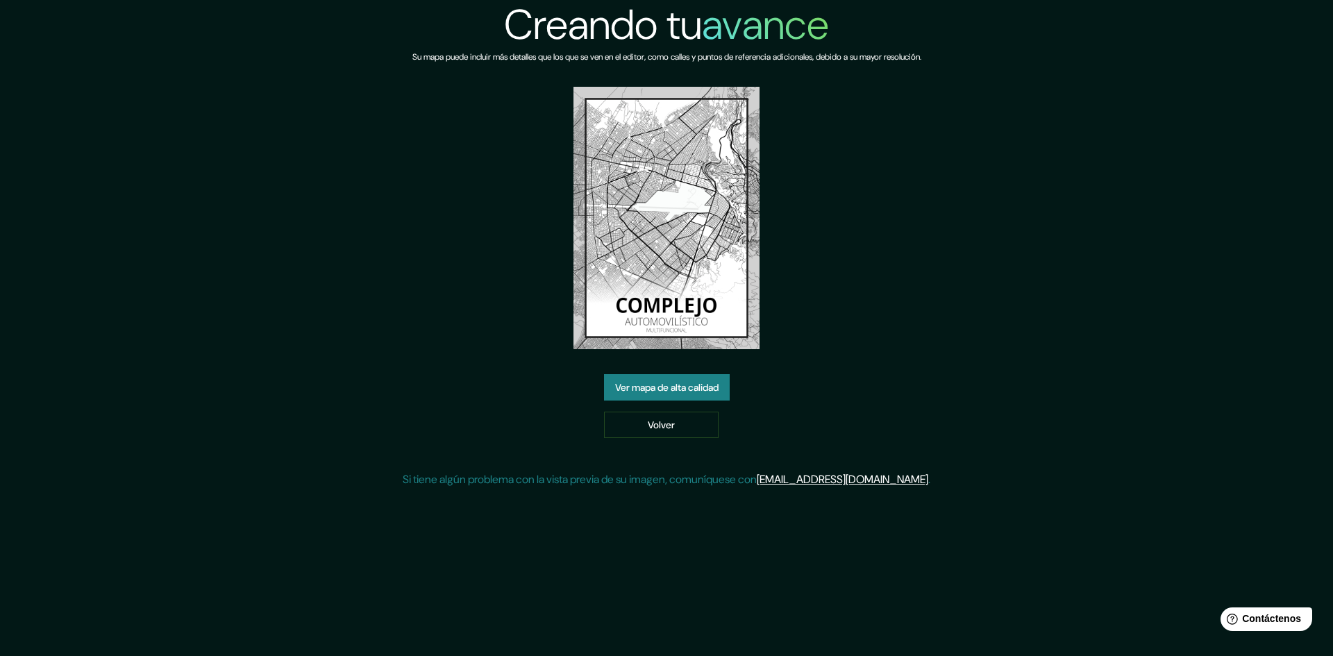
click at [385, 299] on div "Creando tu avance Su mapa puede incluir más detalles que los que se ven en el e…" at bounding box center [666, 249] width 1333 height 499
click at [656, 392] on font "Ver mapa de alta calidad" at bounding box center [666, 387] width 103 height 12
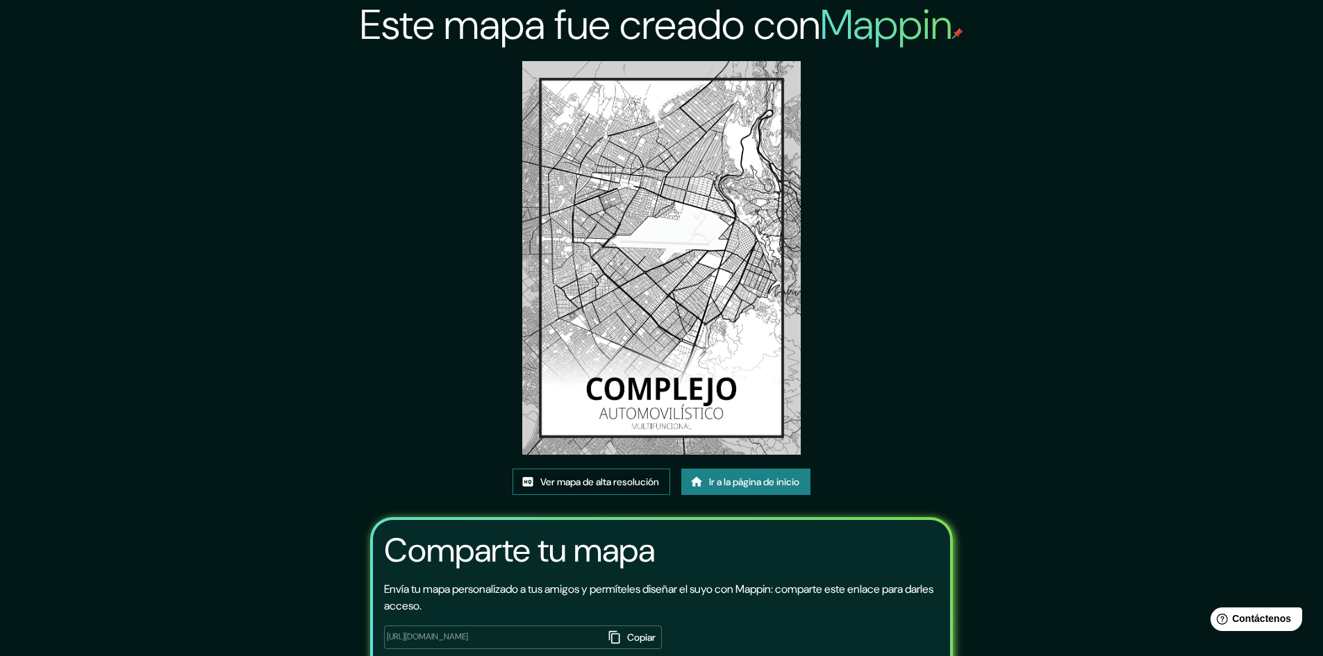
click at [630, 485] on font "Ver mapa de alta resolución" at bounding box center [599, 482] width 119 height 12
